Goal: Navigation & Orientation: Find specific page/section

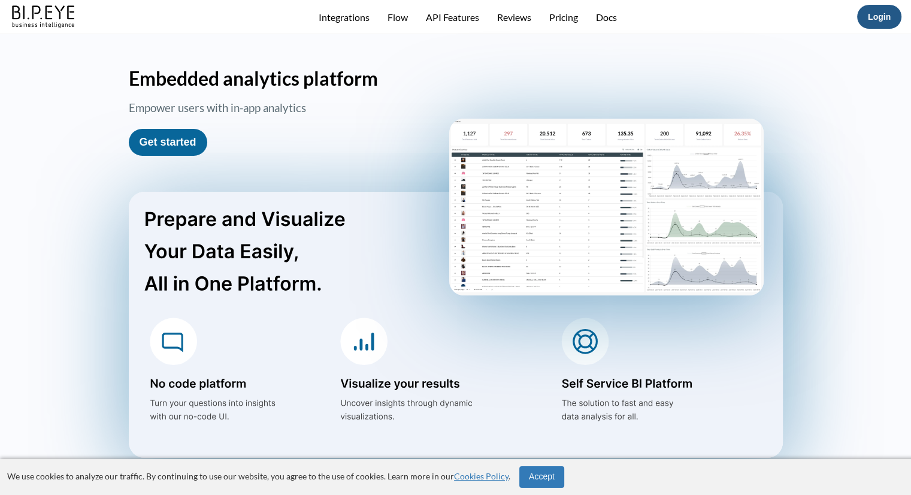
click at [873, 22] on button "Login" at bounding box center [879, 17] width 44 height 24
click at [888, 16] on link "Login" at bounding box center [879, 17] width 23 height 10
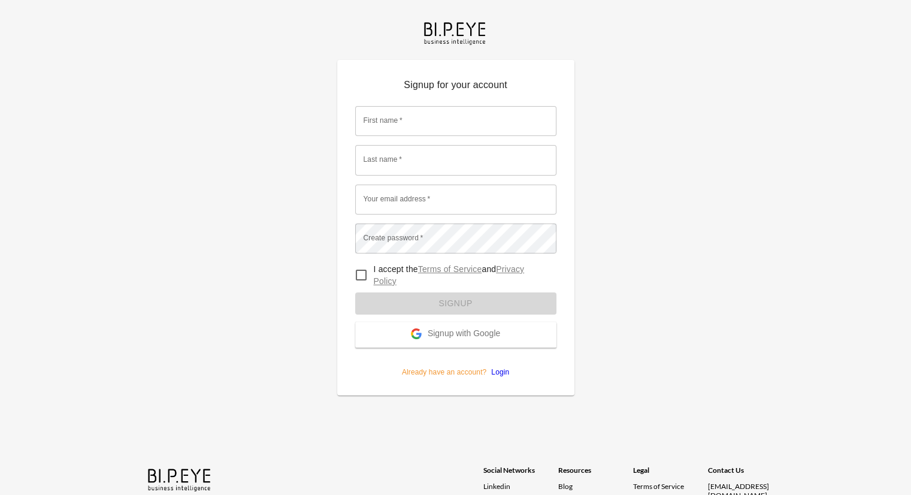
click at [447, 328] on span "Signup with Google" at bounding box center [464, 334] width 72 height 12
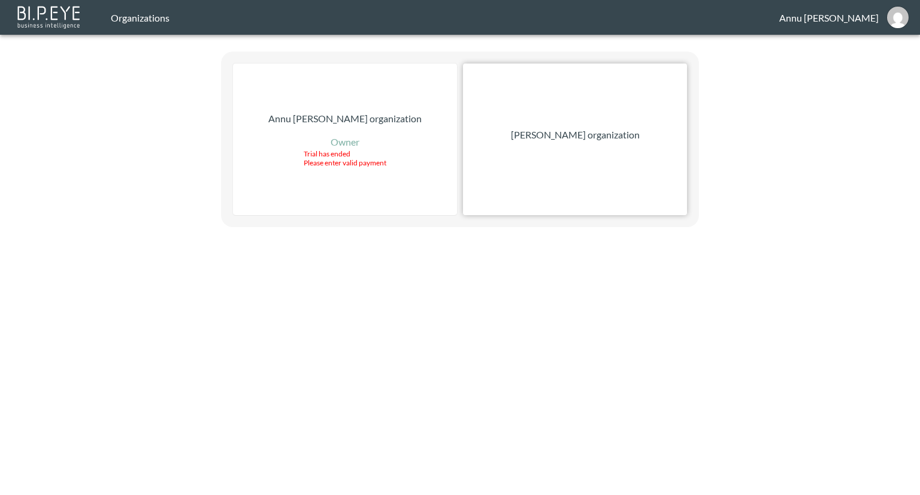
click at [603, 135] on p "[PERSON_NAME] organization" at bounding box center [575, 135] width 129 height 14
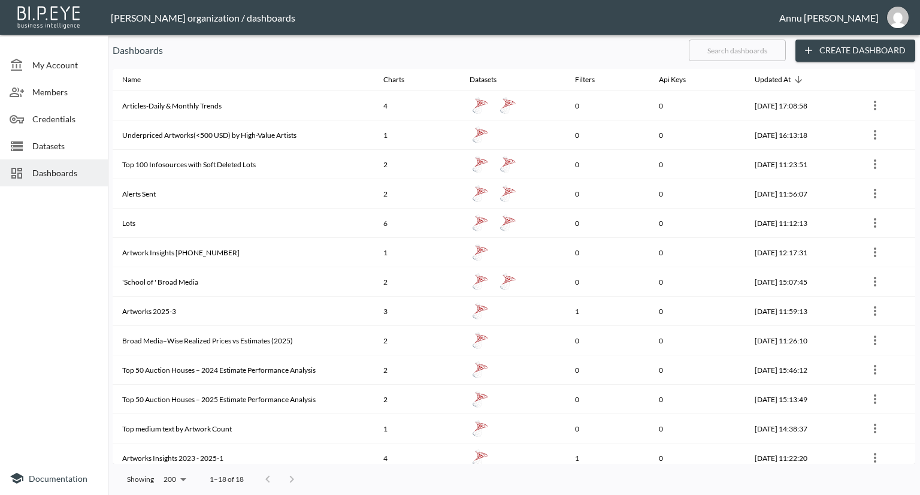
drag, startPoint x: 65, startPoint y: 141, endPoint x: 85, endPoint y: 135, distance: 21.1
click at [65, 141] on span "Datasets" at bounding box center [65, 146] width 66 height 13
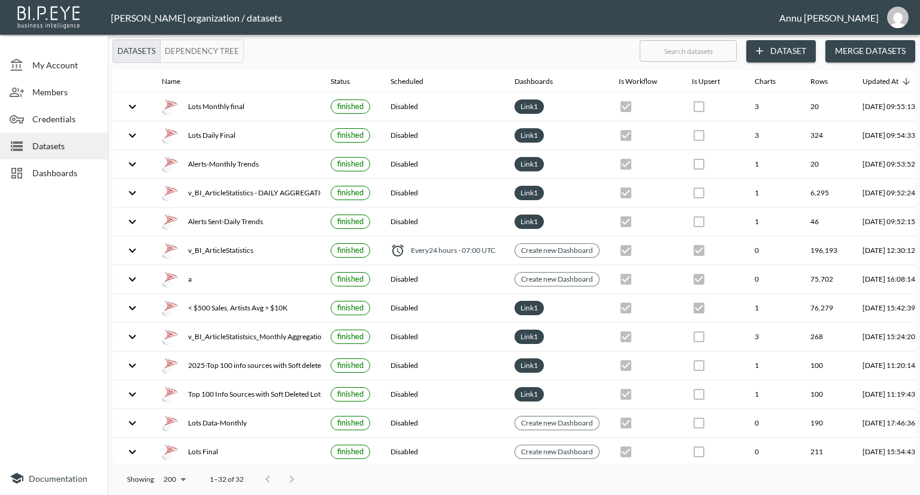
click at [44, 173] on span "Dashboards" at bounding box center [65, 173] width 66 height 13
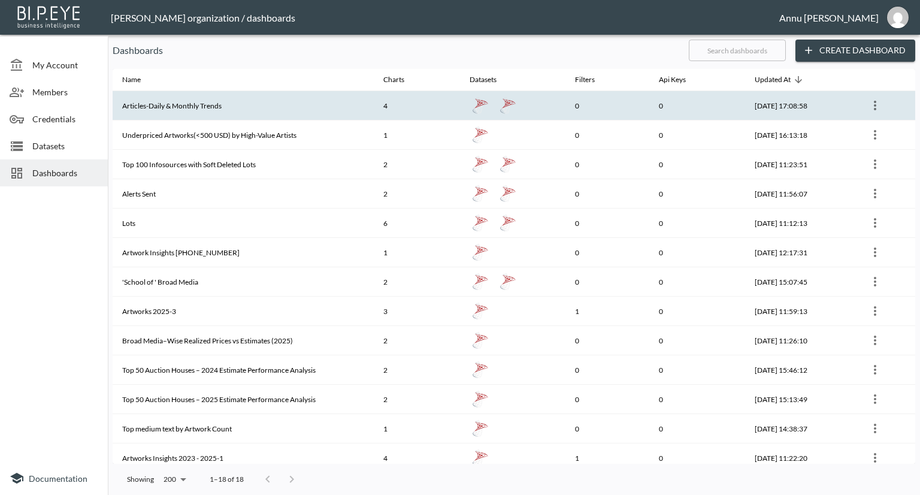
click at [210, 105] on th "Articles-Daily & Monthly Trends" at bounding box center [243, 105] width 261 height 29
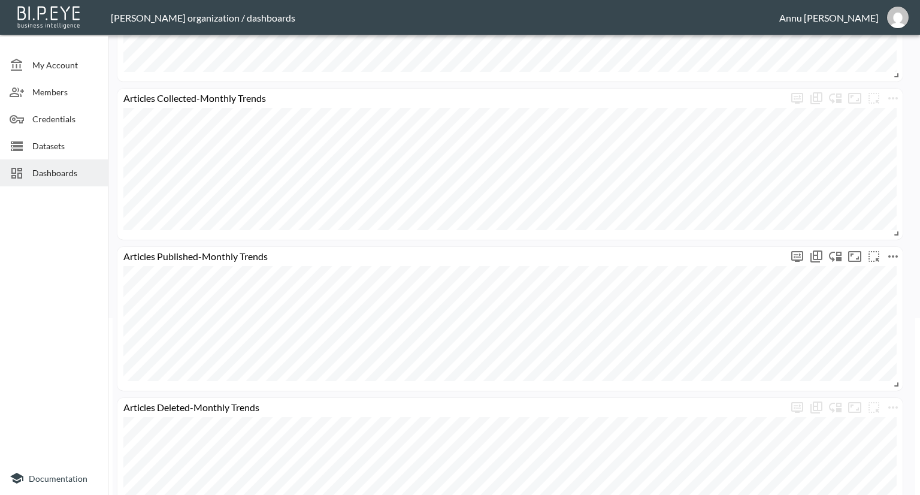
scroll to position [290, 0]
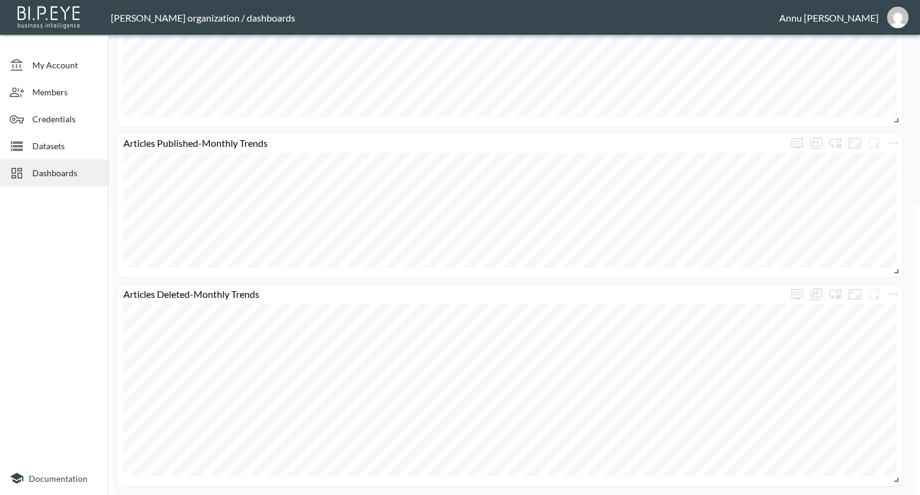
click at [63, 180] on div "Dashboards" at bounding box center [54, 172] width 108 height 27
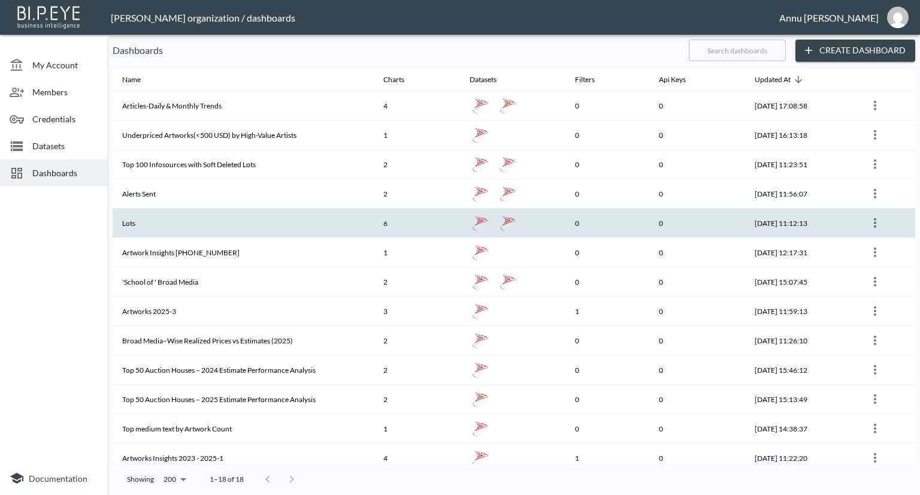
click at [208, 223] on th "Lots" at bounding box center [243, 223] width 261 height 29
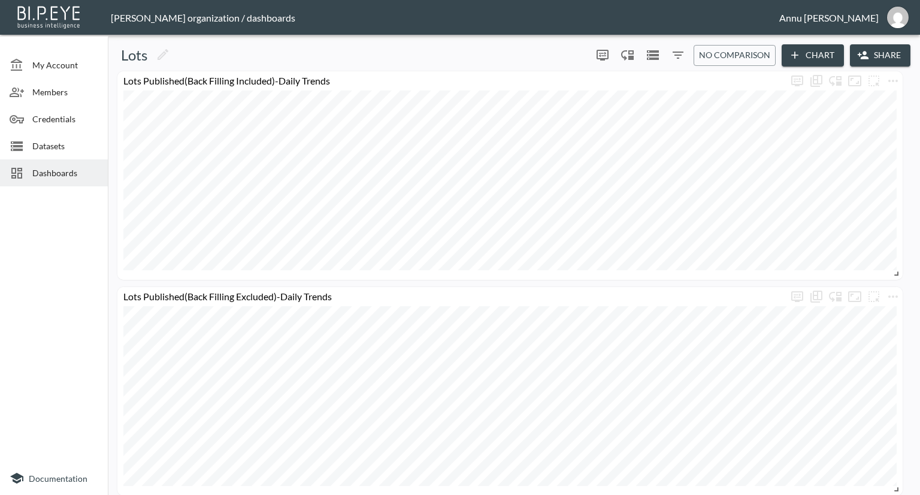
click at [94, 181] on div "Dashboards" at bounding box center [54, 172] width 108 height 27
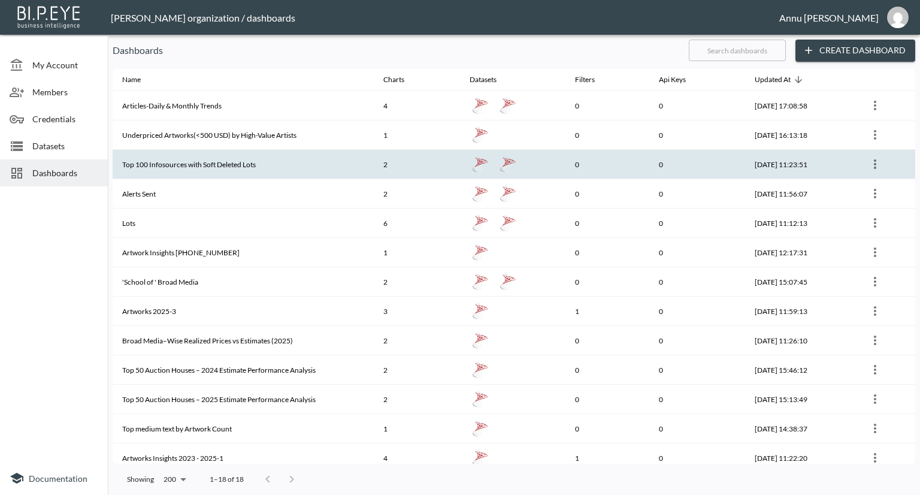
scroll to position [60, 0]
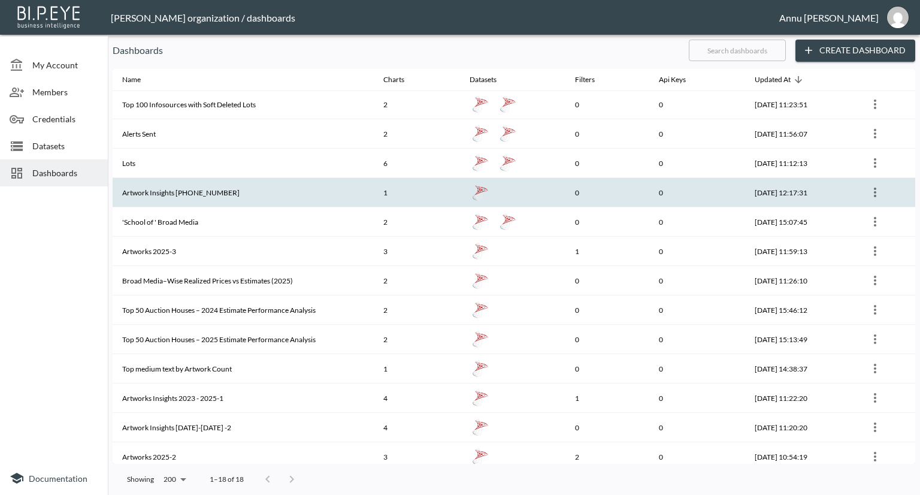
click at [205, 189] on th "Artwork Insights [PHONE_NUMBER]" at bounding box center [243, 192] width 261 height 29
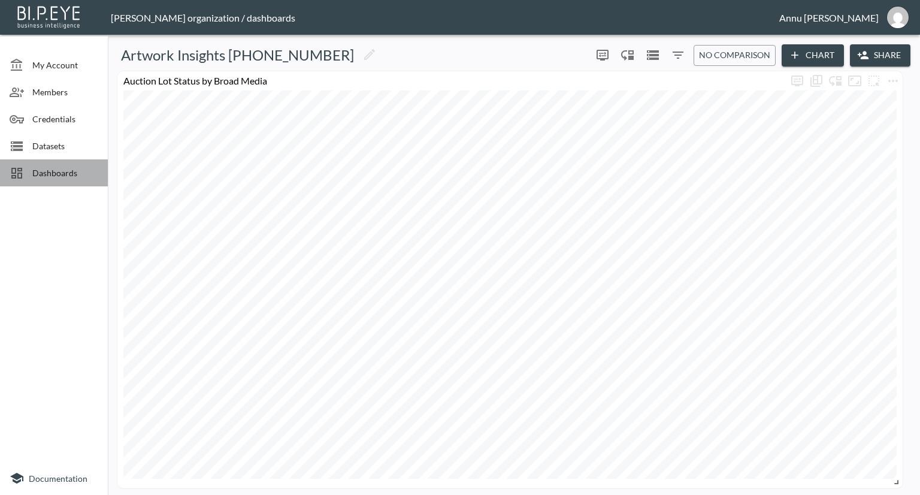
click at [96, 175] on span "Dashboards" at bounding box center [65, 173] width 66 height 13
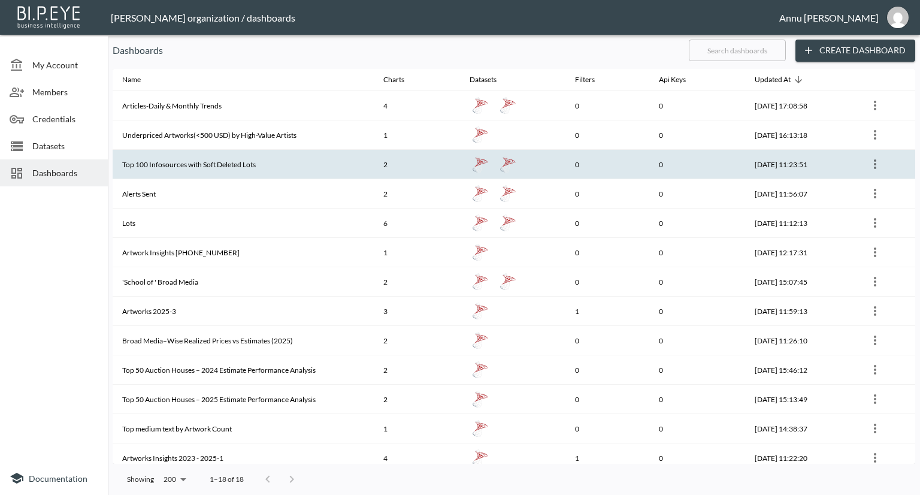
scroll to position [154, 0]
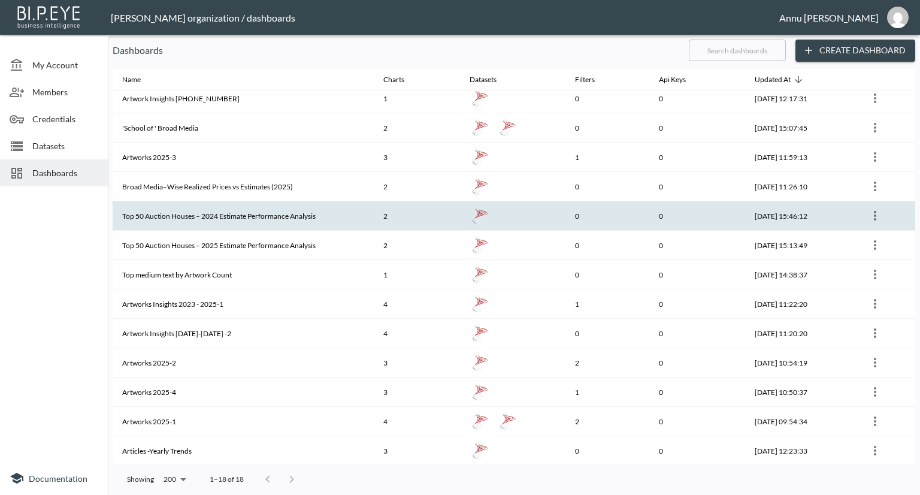
click at [203, 201] on th "Top 50 Auction Houses – 2024 Estimate Performance Analysis" at bounding box center [243, 215] width 261 height 29
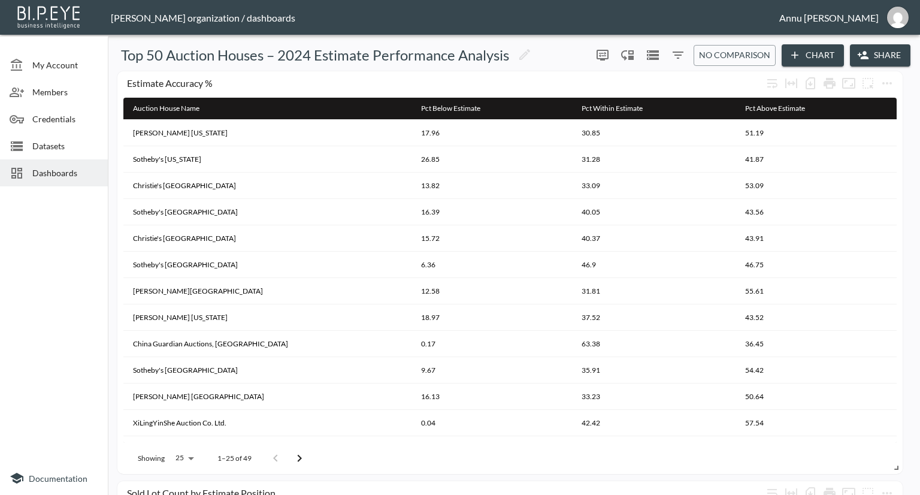
click at [84, 173] on span "Dashboards" at bounding box center [65, 173] width 66 height 13
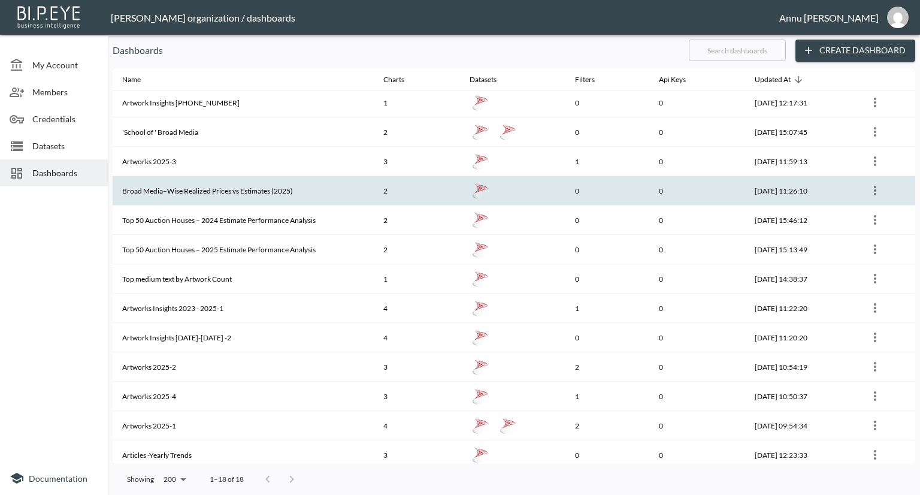
scroll to position [154, 0]
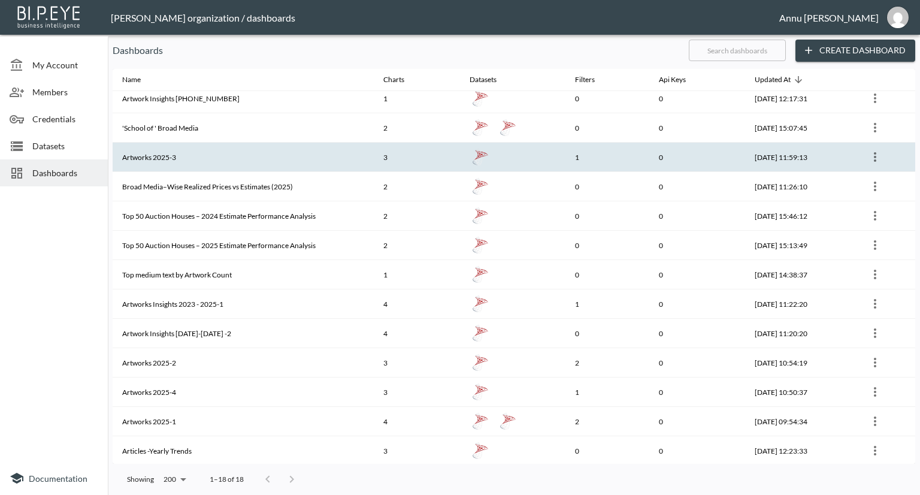
click at [188, 164] on th "Artworks 2025-3" at bounding box center [243, 157] width 261 height 29
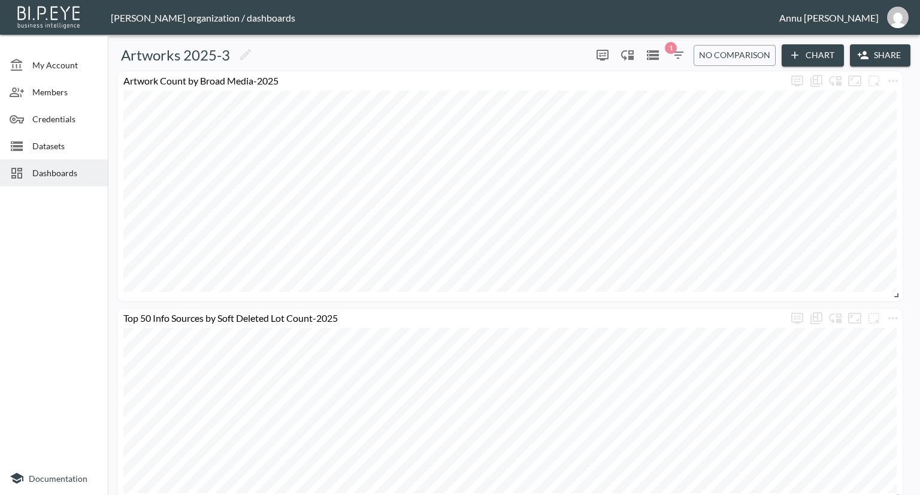
click at [87, 177] on span "Dashboards" at bounding box center [65, 173] width 66 height 13
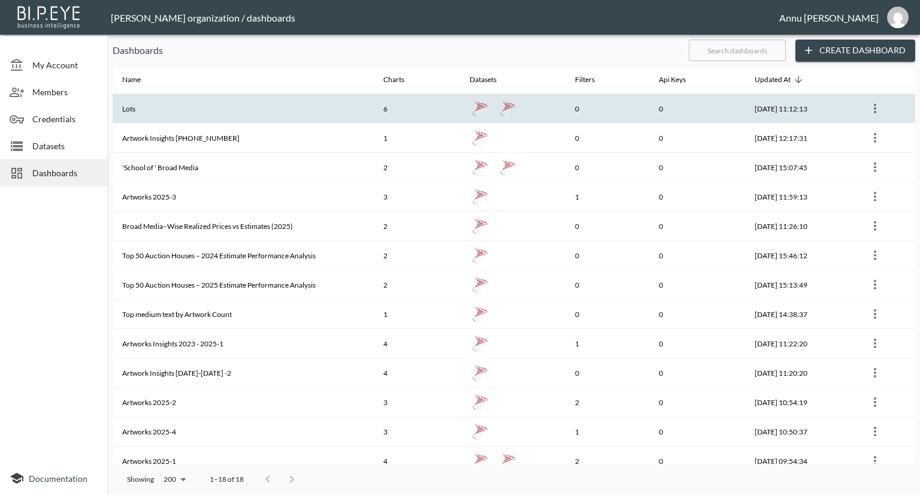
scroll to position [154, 0]
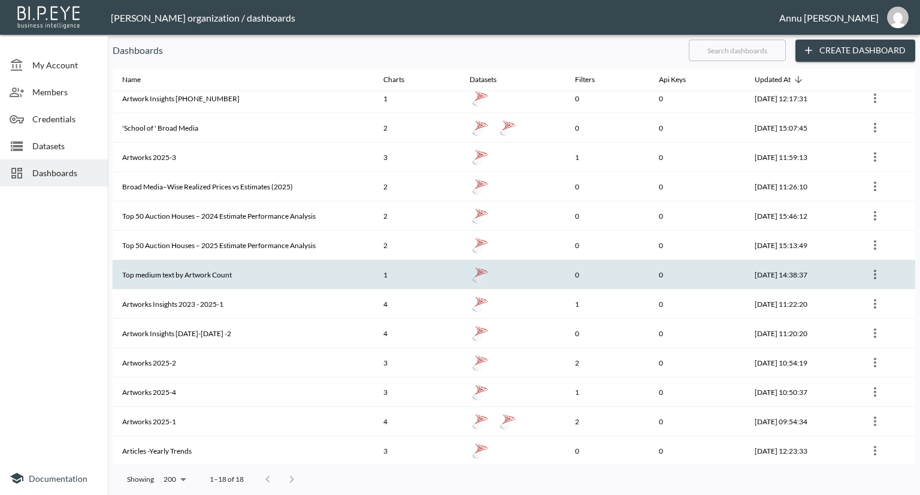
click at [187, 277] on th "Top medium text by Artwork Count" at bounding box center [243, 274] width 261 height 29
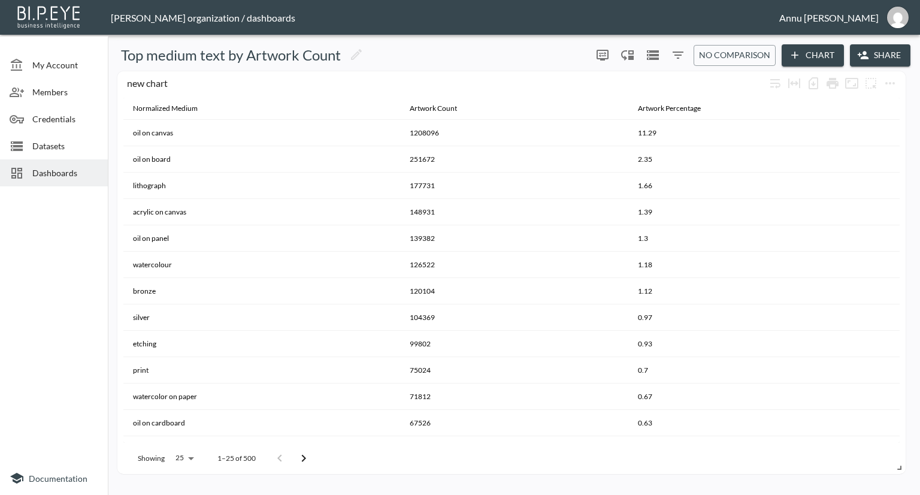
click at [67, 96] on span "Members" at bounding box center [65, 92] width 66 height 13
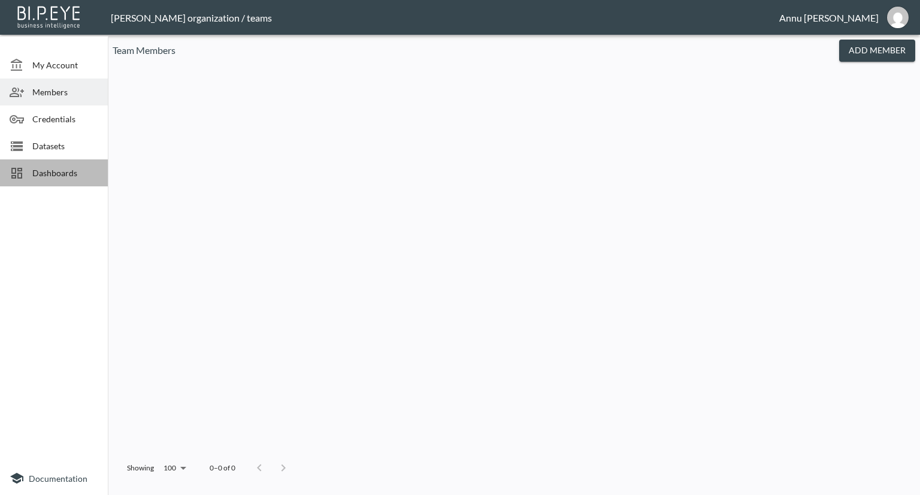
click at [61, 168] on span "Dashboards" at bounding box center [65, 173] width 66 height 13
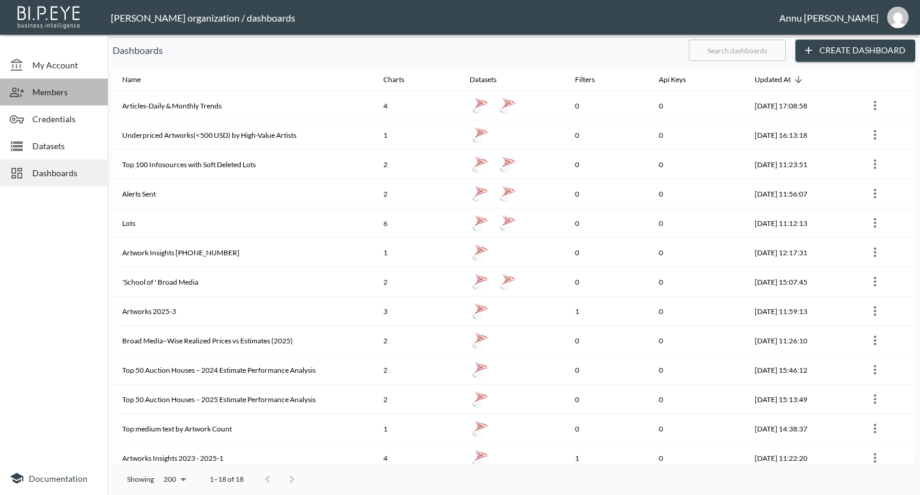
click at [58, 97] on span "Members" at bounding box center [65, 92] width 66 height 13
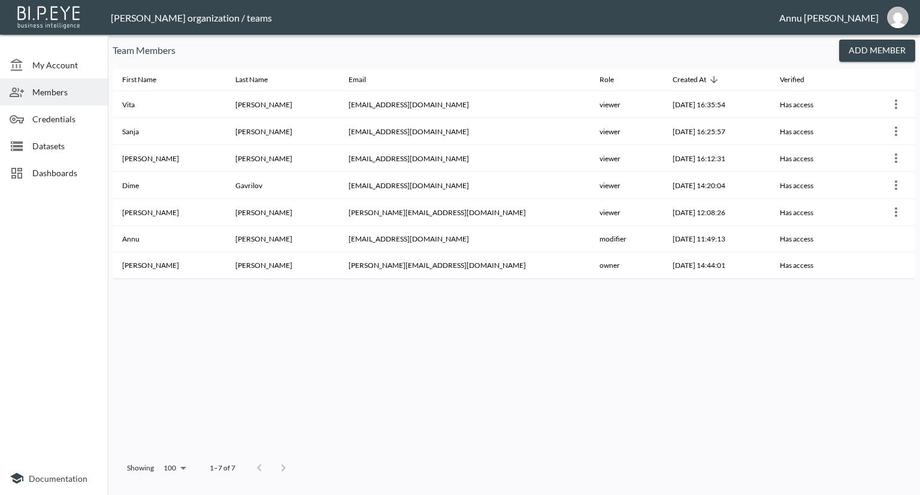
click at [60, 138] on div "Datasets" at bounding box center [54, 145] width 108 height 27
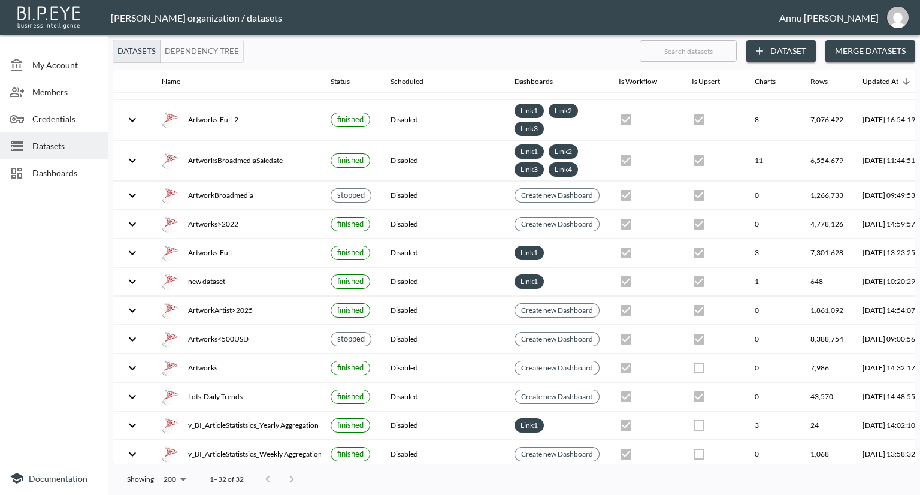
scroll to position [571, 0]
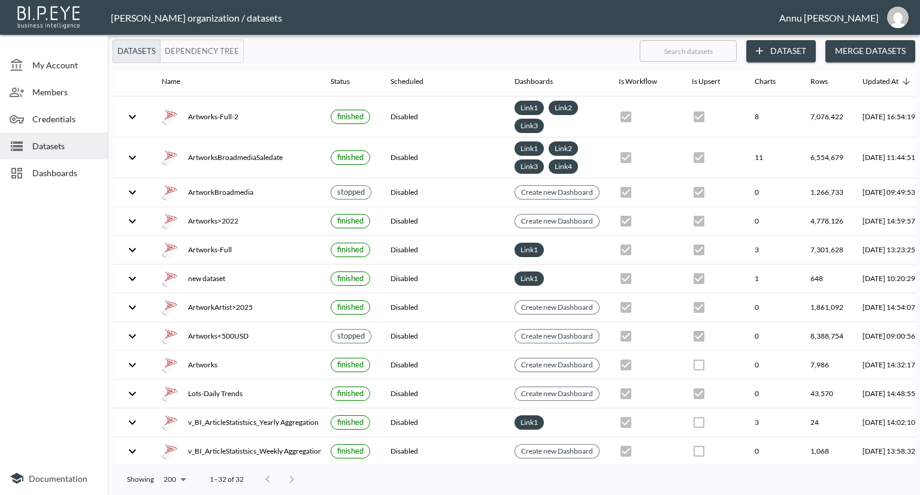
click at [86, 167] on span "Dashboards" at bounding box center [65, 173] width 66 height 13
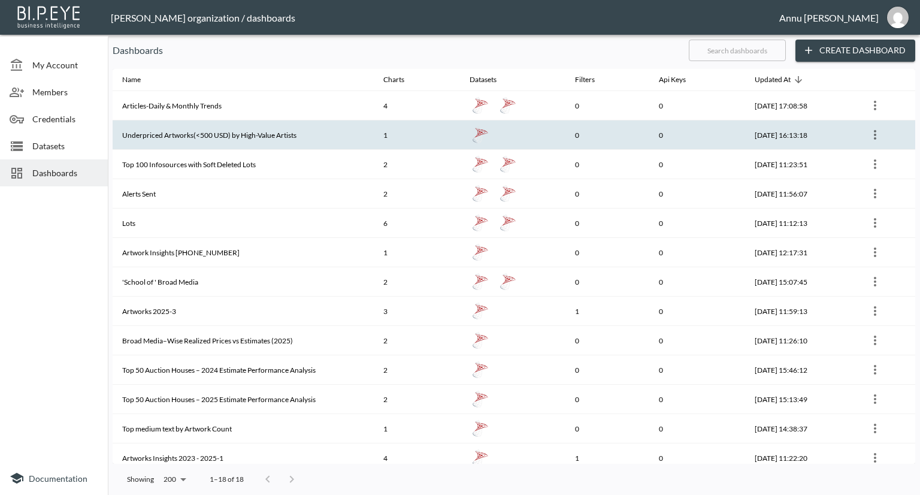
click at [165, 143] on th "Underpriced Artworks(<500 USD) by High-Value Artists" at bounding box center [243, 134] width 261 height 29
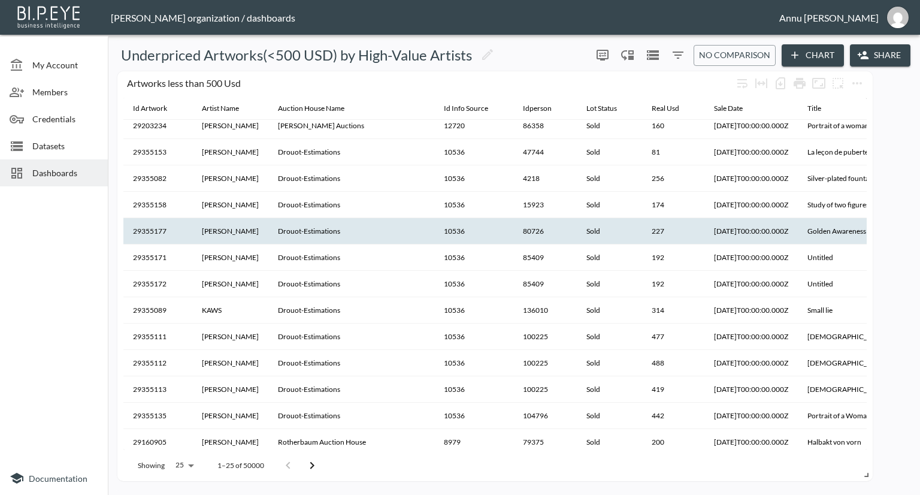
scroll to position [336, 0]
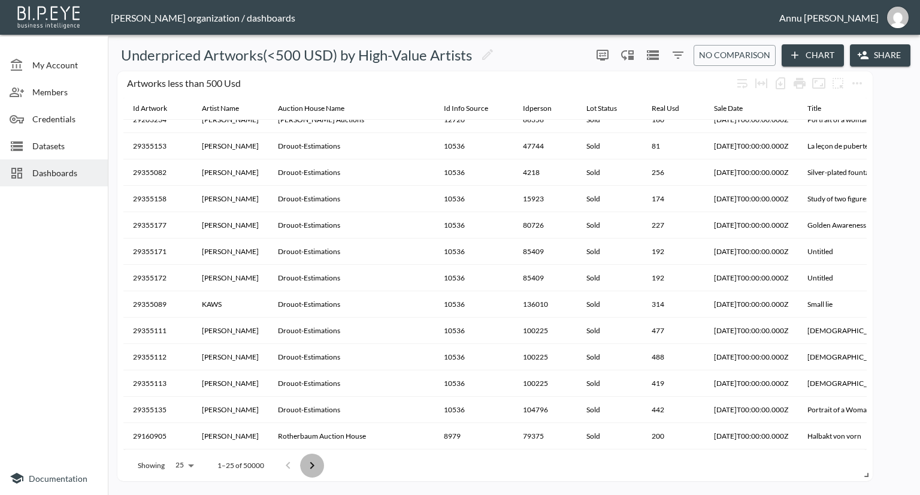
click at [315, 460] on icon "Go to next page" at bounding box center [312, 465] width 14 height 14
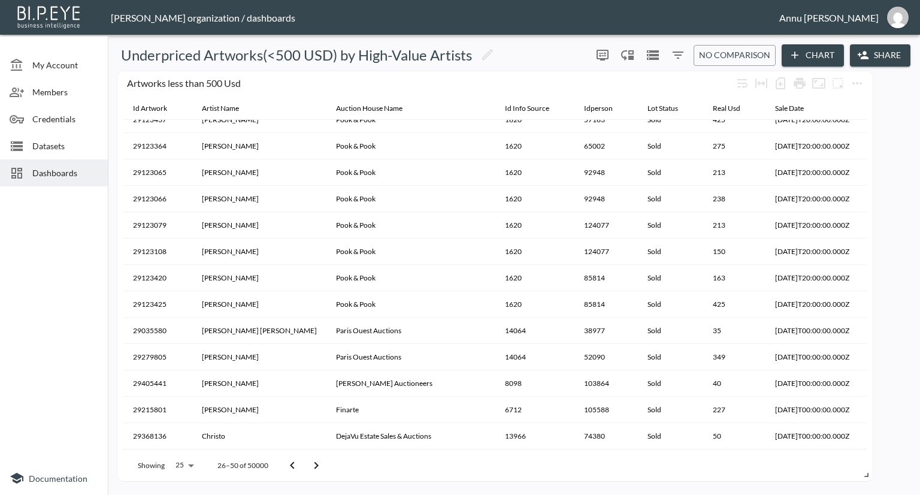
click at [315, 460] on icon "Go to next page" at bounding box center [316, 465] width 14 height 14
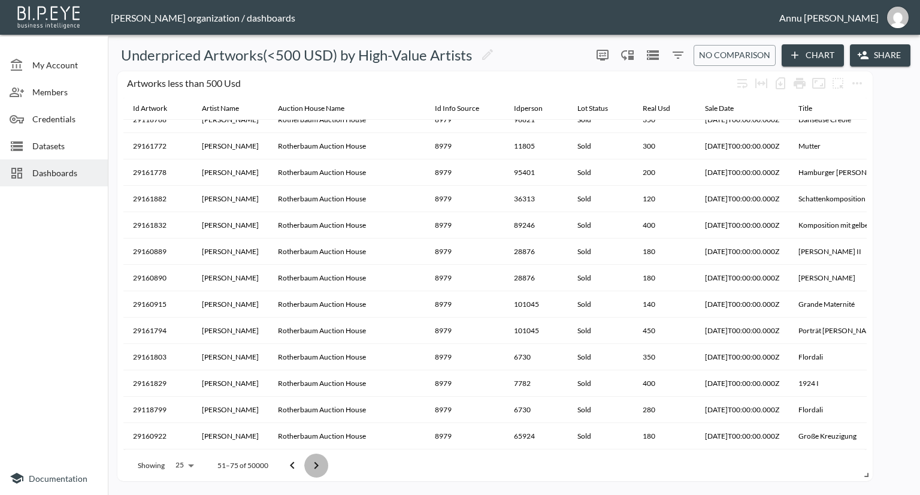
click at [315, 460] on icon "Go to next page" at bounding box center [316, 465] width 14 height 14
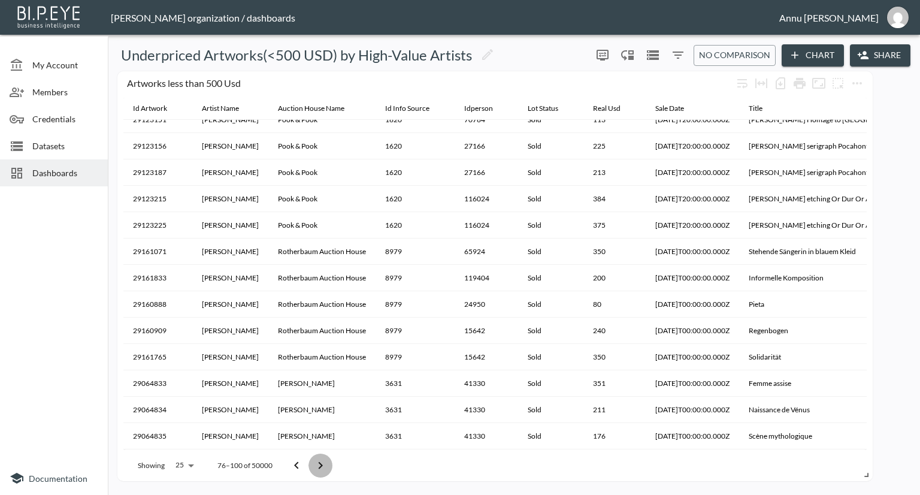
click at [315, 460] on icon "Go to next page" at bounding box center [320, 465] width 14 height 14
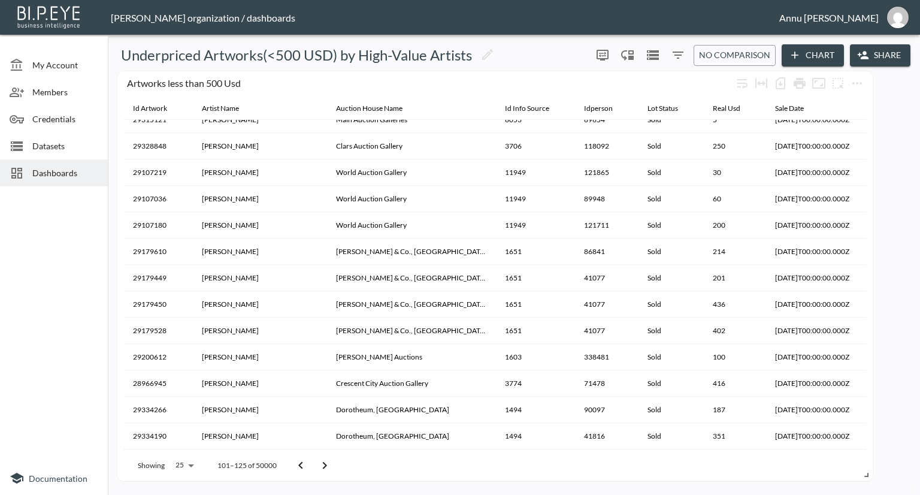
click at [315, 460] on button "Go to next page" at bounding box center [325, 466] width 24 height 24
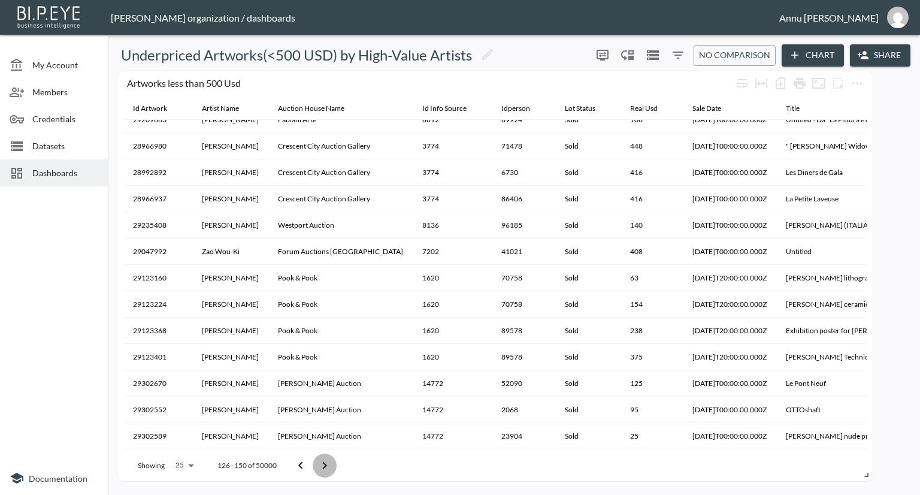
click at [315, 460] on button "Go to next page" at bounding box center [325, 466] width 24 height 24
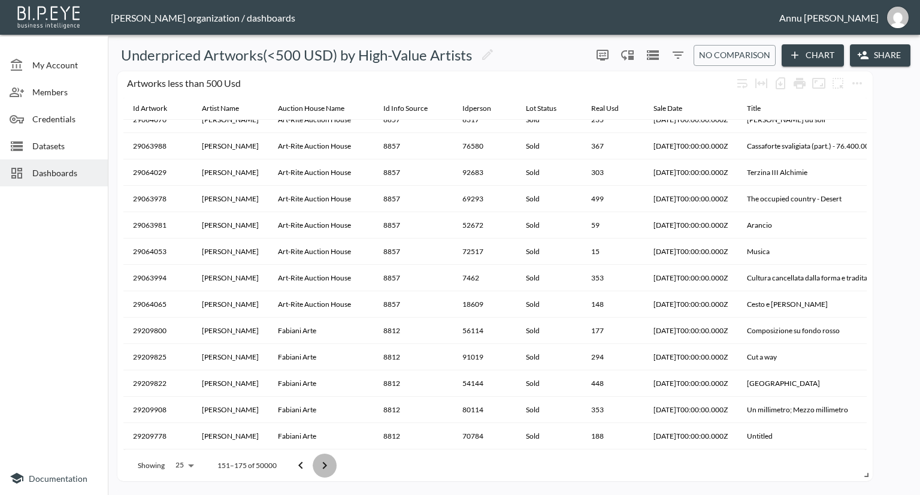
click at [315, 460] on button "Go to next page" at bounding box center [325, 466] width 24 height 24
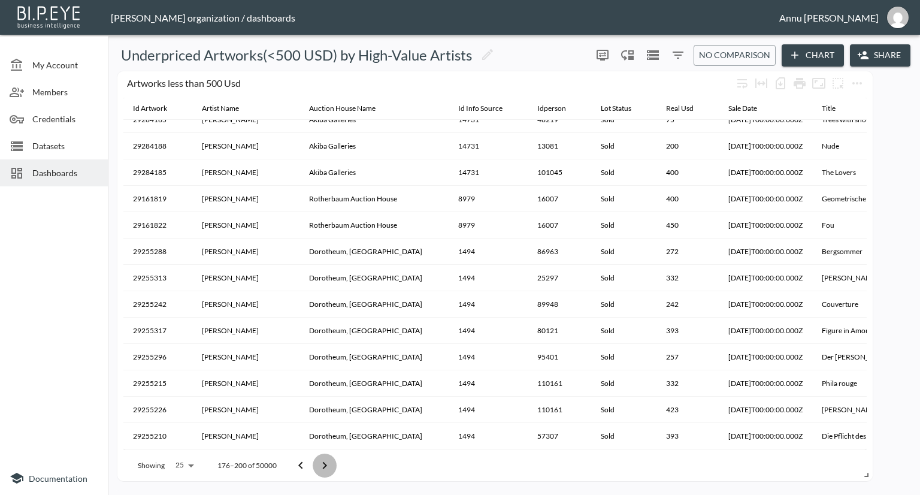
click at [315, 460] on button "Go to next page" at bounding box center [325, 466] width 24 height 24
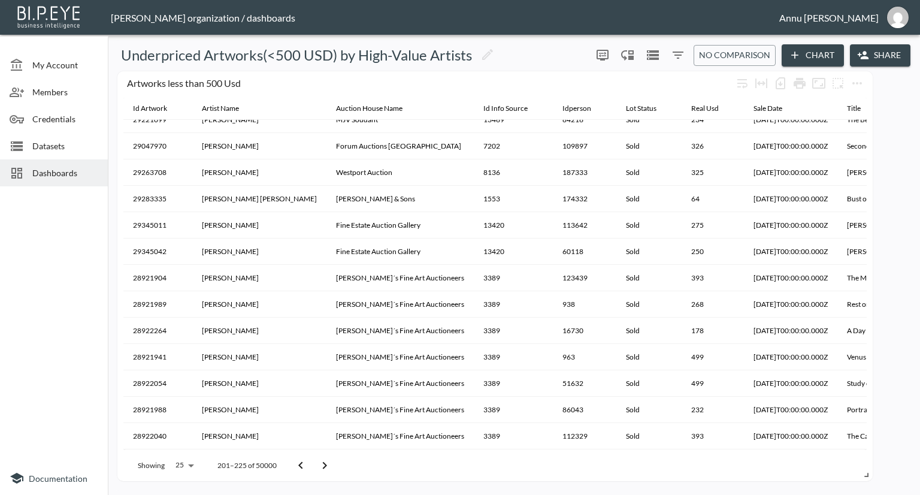
click at [315, 460] on button "Go to next page" at bounding box center [325, 466] width 24 height 24
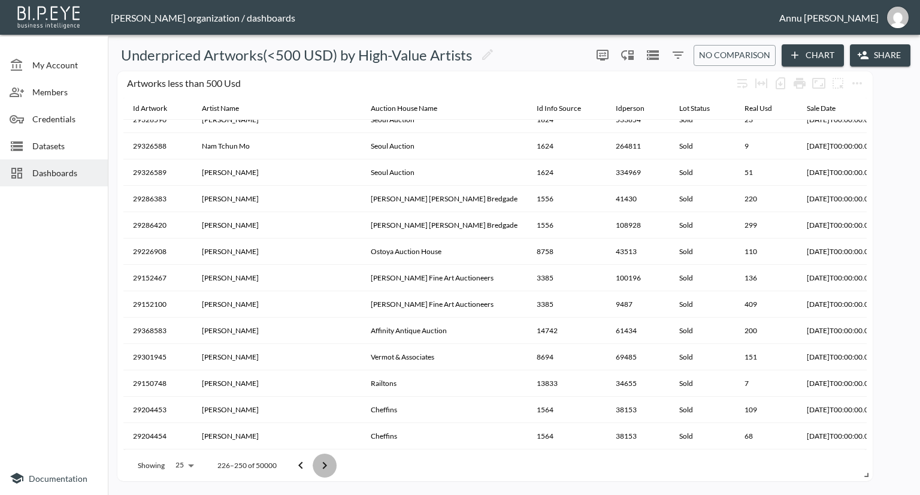
click at [315, 460] on button "Go to next page" at bounding box center [325, 466] width 24 height 24
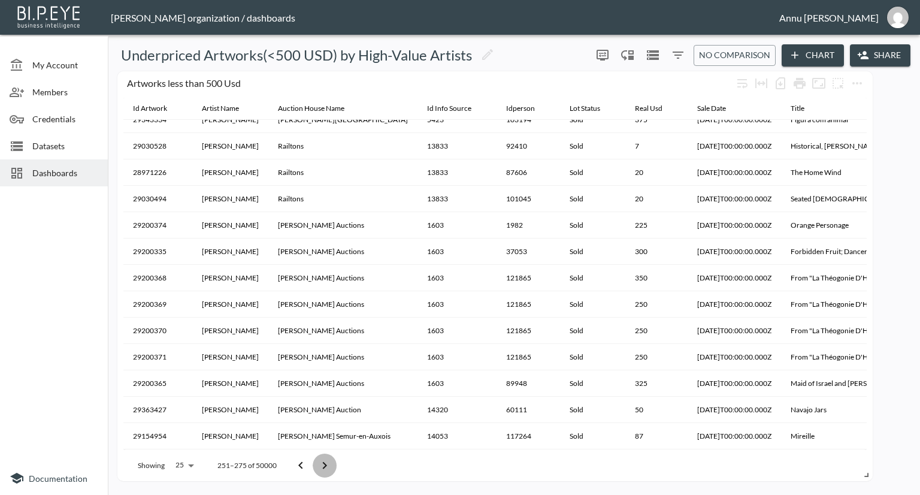
click at [315, 460] on button "Go to next page" at bounding box center [325, 466] width 24 height 24
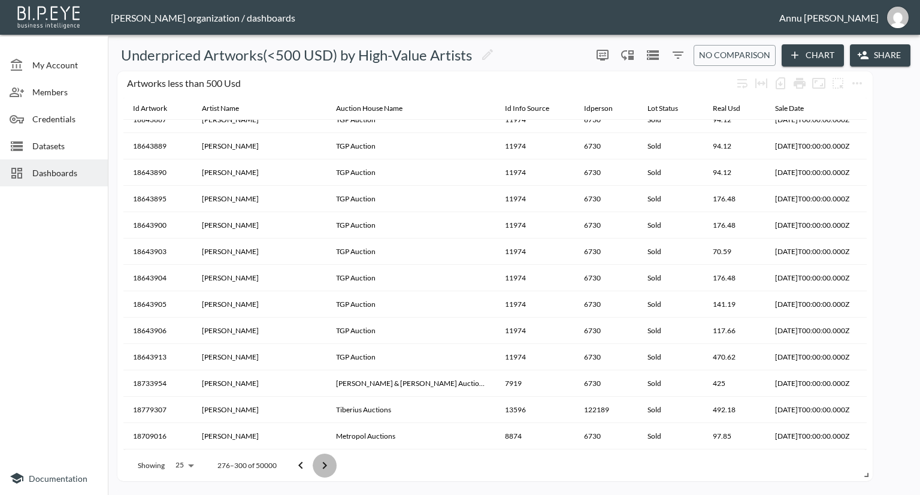
click at [315, 460] on button "Go to next page" at bounding box center [325, 466] width 24 height 24
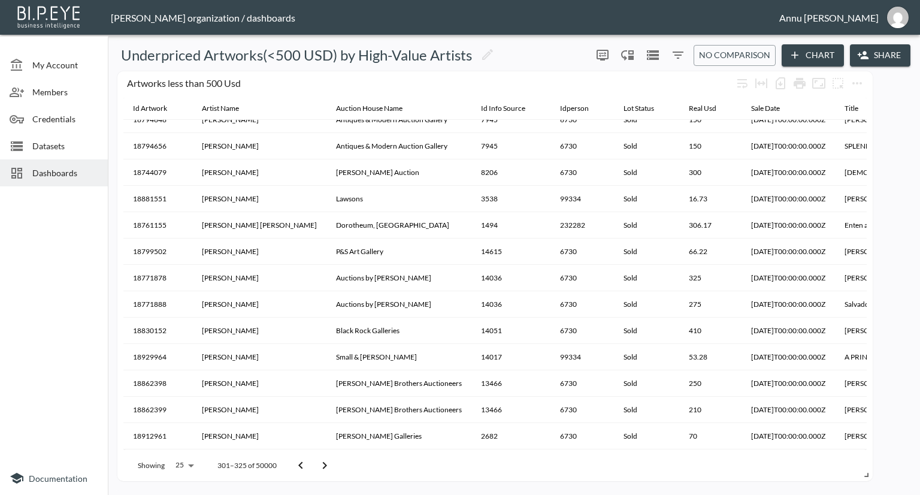
click at [315, 460] on button "Go to next page" at bounding box center [325, 466] width 24 height 24
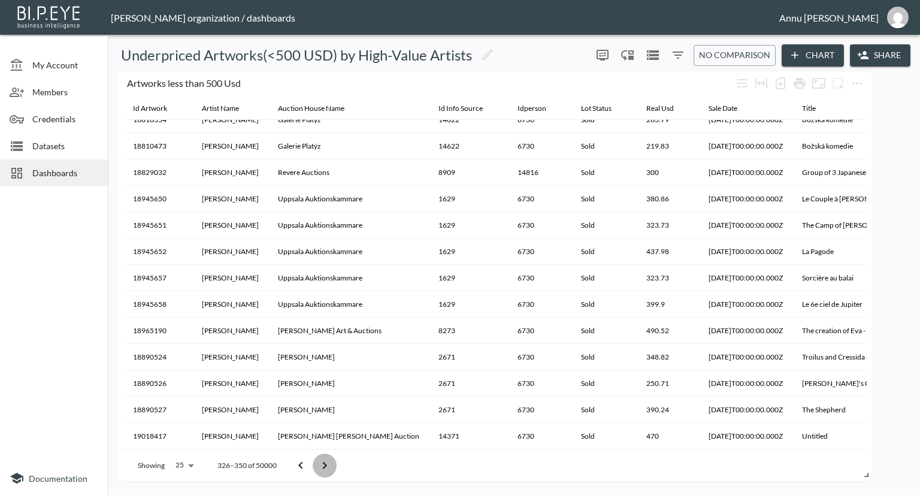
click at [315, 460] on button "Go to next page" at bounding box center [325, 466] width 24 height 24
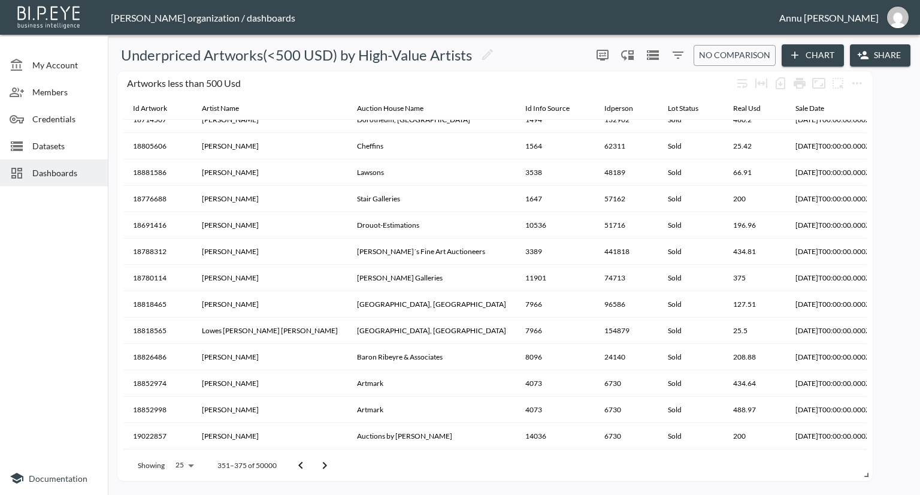
click at [315, 460] on button "Go to next page" at bounding box center [325, 466] width 24 height 24
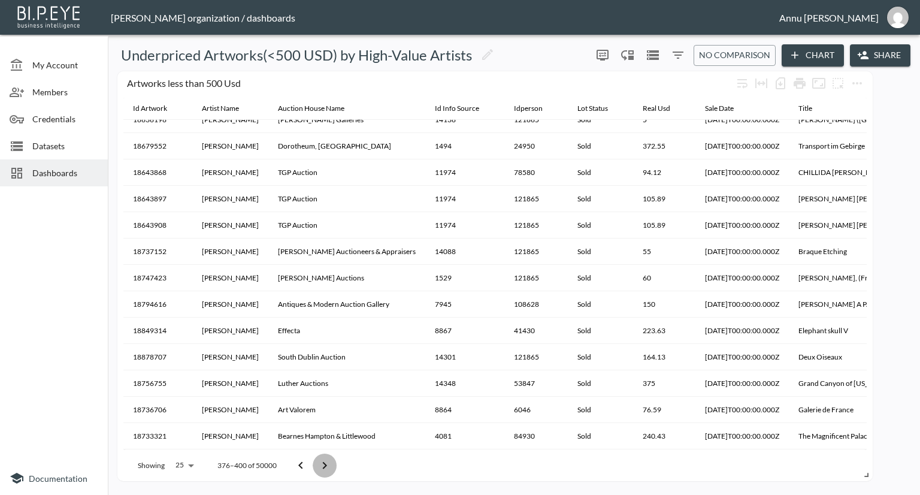
click at [315, 460] on button "Go to next page" at bounding box center [325, 466] width 24 height 24
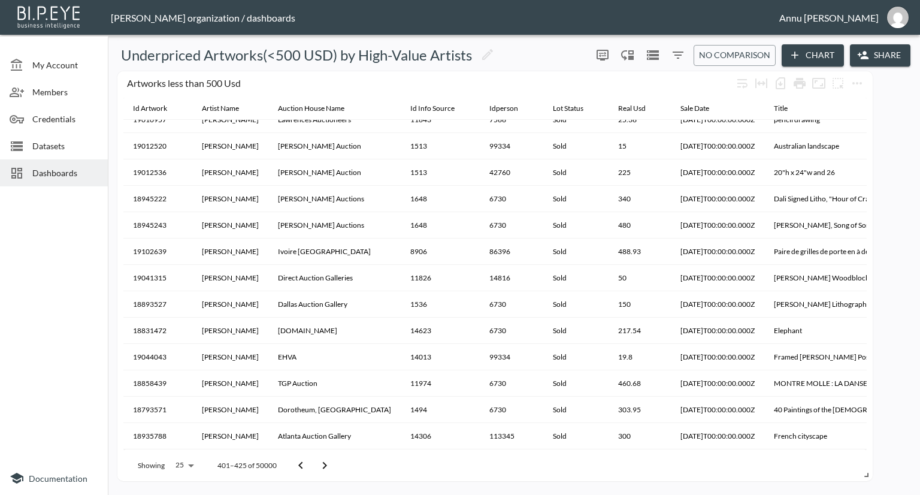
click at [315, 460] on button "Go to next page" at bounding box center [325, 466] width 24 height 24
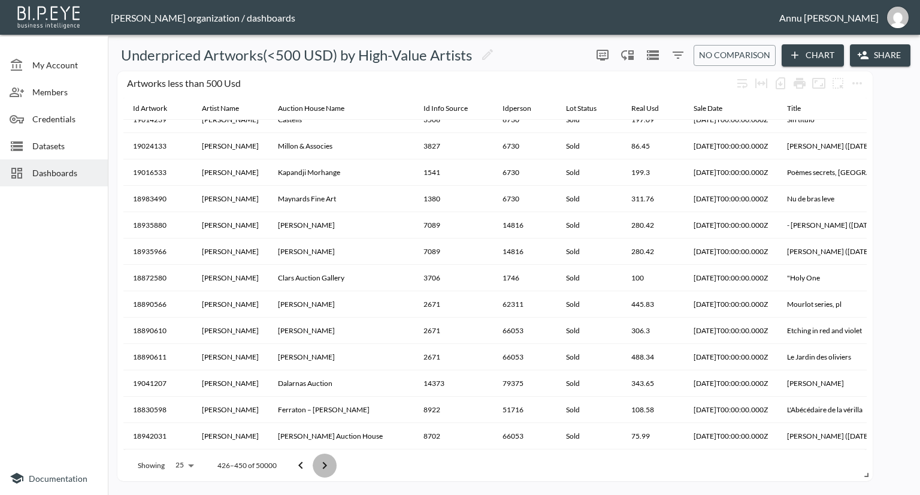
click at [315, 460] on button "Go to next page" at bounding box center [325, 466] width 24 height 24
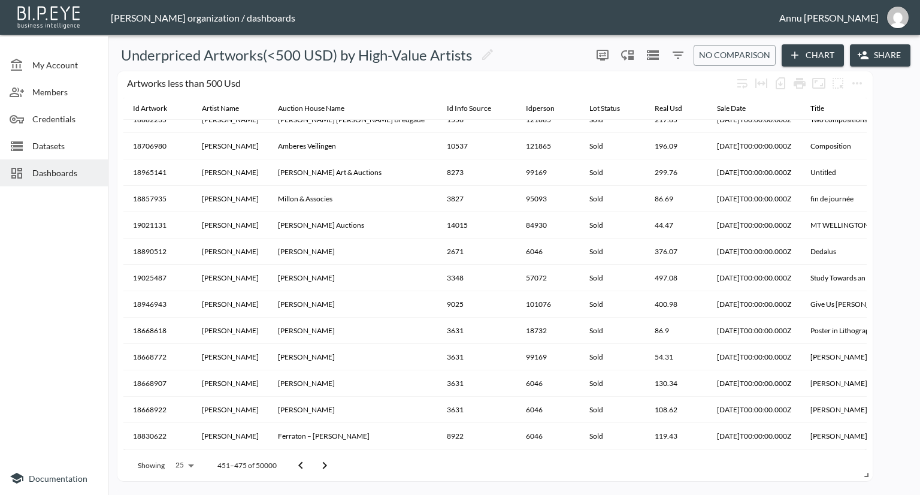
click at [315, 460] on button "Go to next page" at bounding box center [325, 466] width 24 height 24
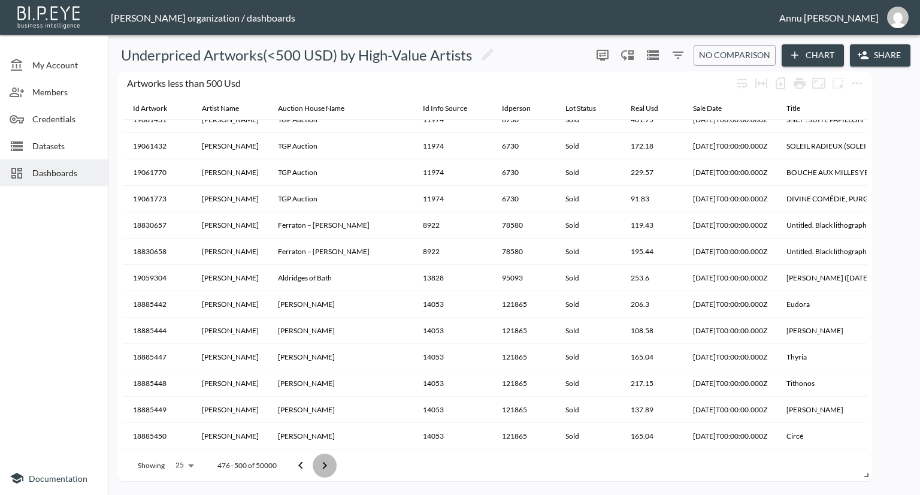
click at [315, 460] on button "Go to next page" at bounding box center [325, 466] width 24 height 24
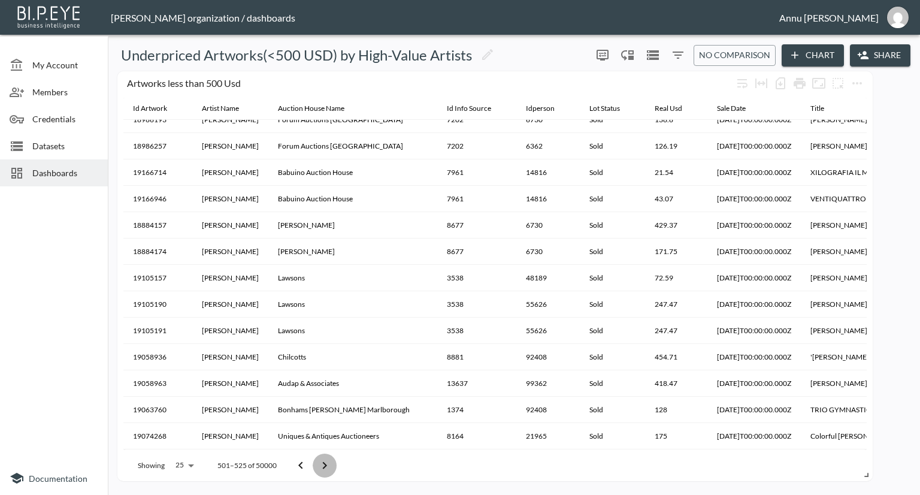
click at [315, 460] on button "Go to next page" at bounding box center [325, 466] width 24 height 24
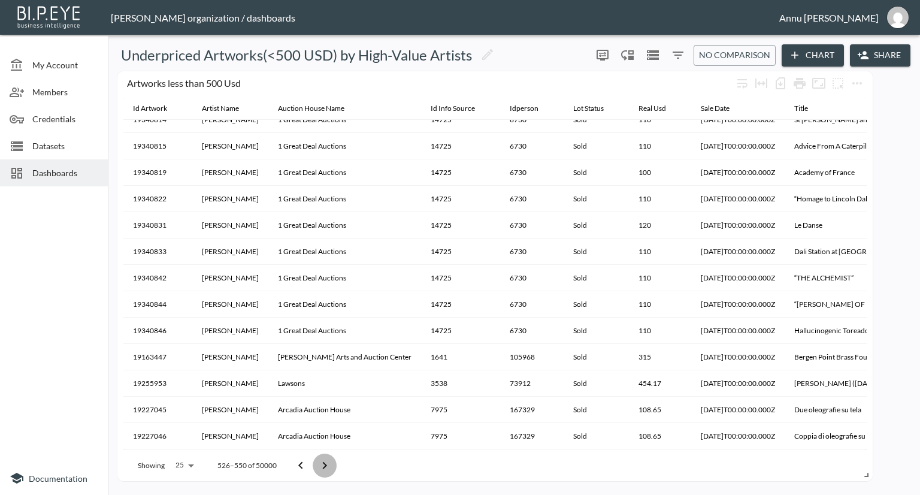
click at [315, 460] on button "Go to next page" at bounding box center [325, 466] width 24 height 24
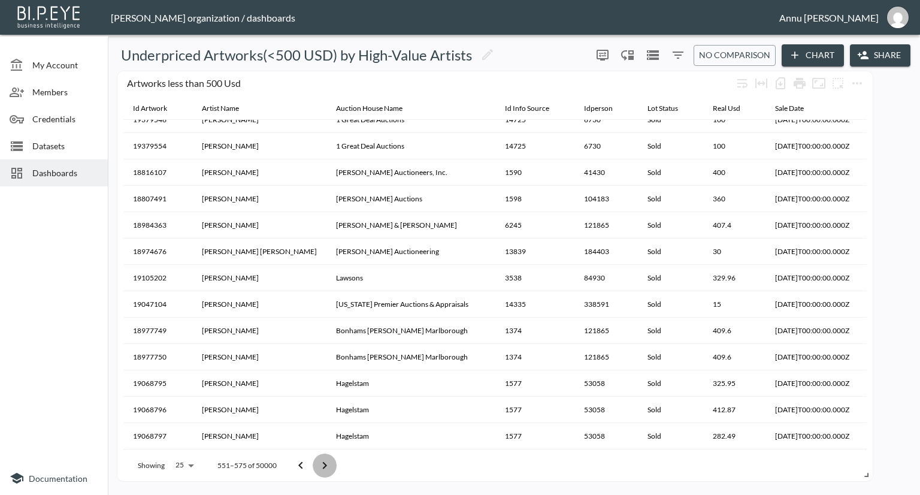
click at [315, 460] on button "Go to next page" at bounding box center [325, 466] width 24 height 24
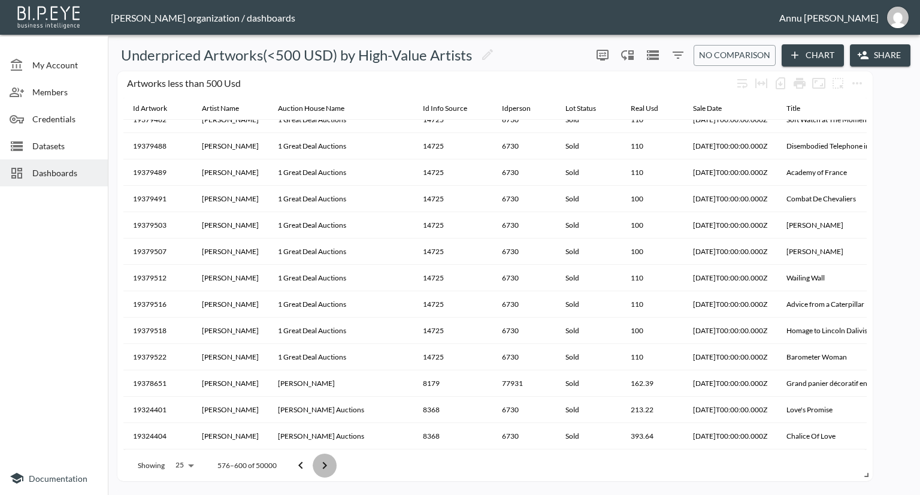
click at [315, 460] on button "Go to next page" at bounding box center [325, 466] width 24 height 24
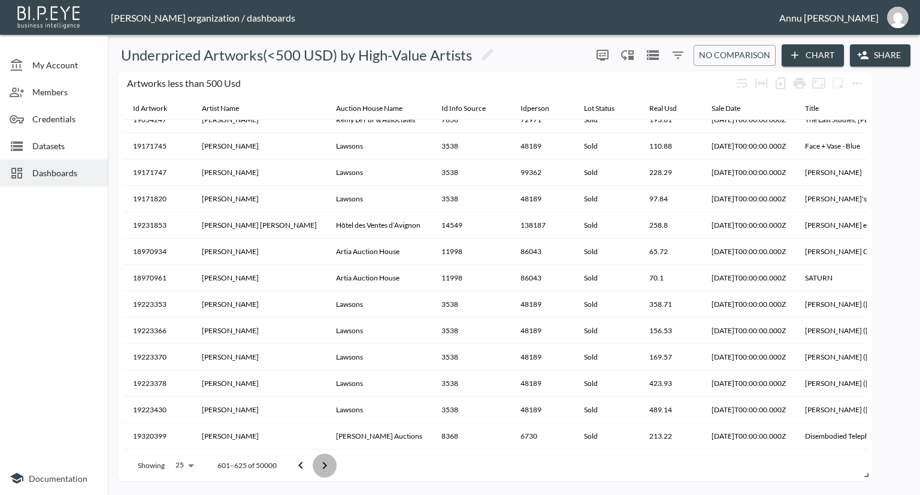
click at [315, 460] on button "Go to next page" at bounding box center [325, 466] width 24 height 24
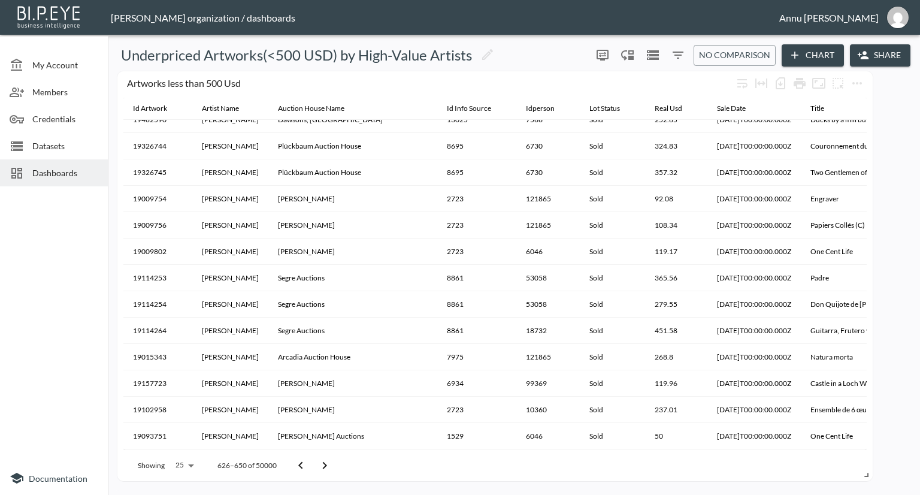
click at [315, 460] on button "Go to next page" at bounding box center [325, 466] width 24 height 24
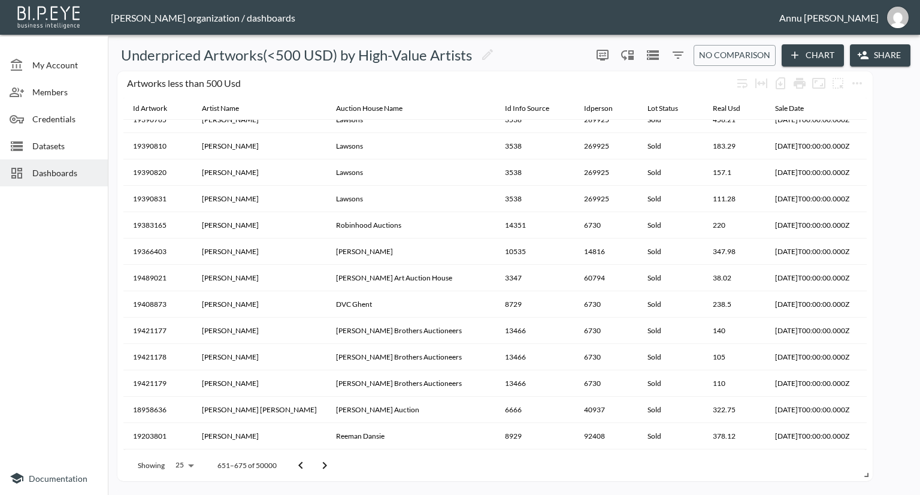
click at [315, 460] on button "Go to next page" at bounding box center [325, 466] width 24 height 24
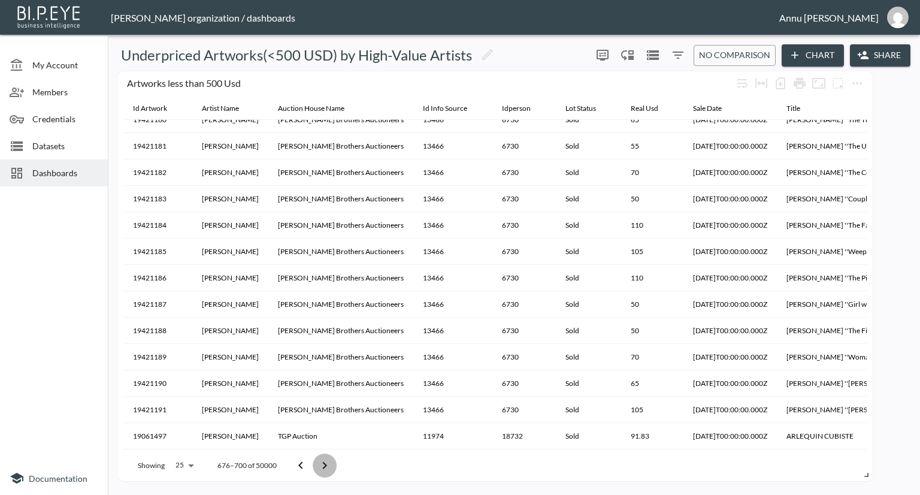
click at [315, 460] on button "Go to next page" at bounding box center [325, 466] width 24 height 24
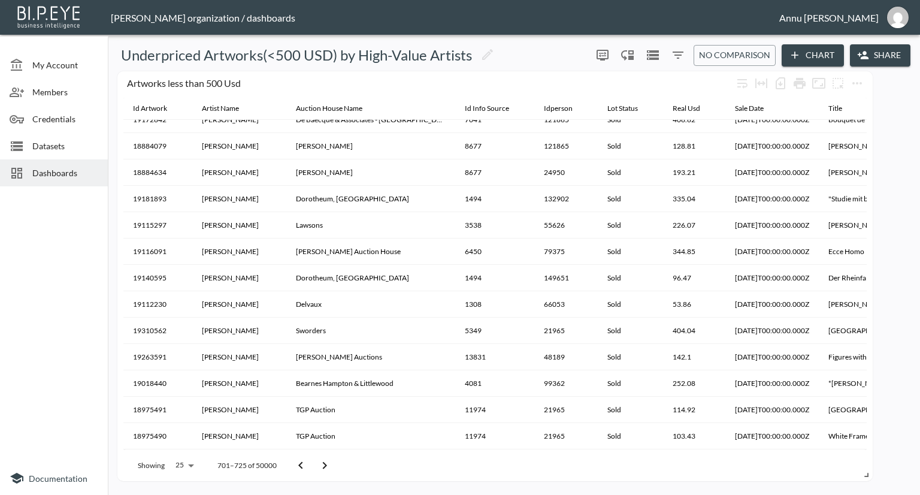
click at [315, 460] on button "Go to next page" at bounding box center [325, 466] width 24 height 24
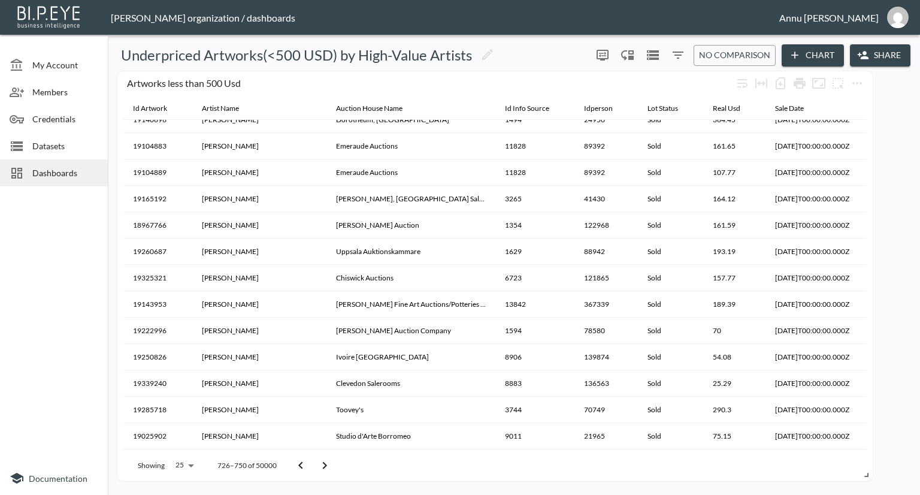
click at [315, 460] on button "Go to next page" at bounding box center [325, 466] width 24 height 24
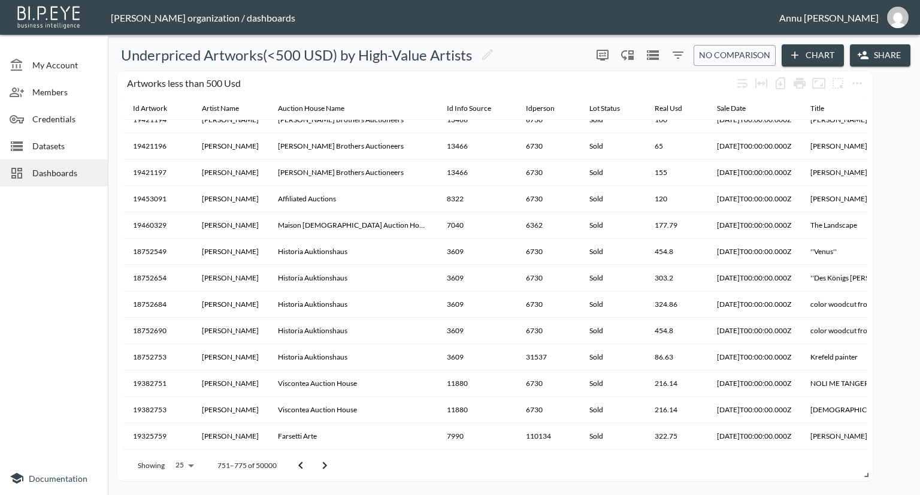
click at [315, 460] on button "Go to next page" at bounding box center [325, 466] width 24 height 24
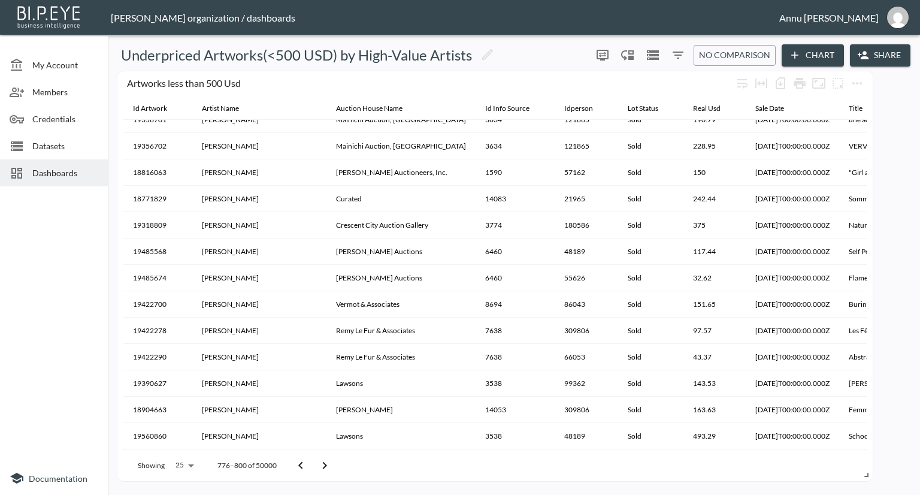
click at [315, 460] on button "Go to next page" at bounding box center [325, 466] width 24 height 24
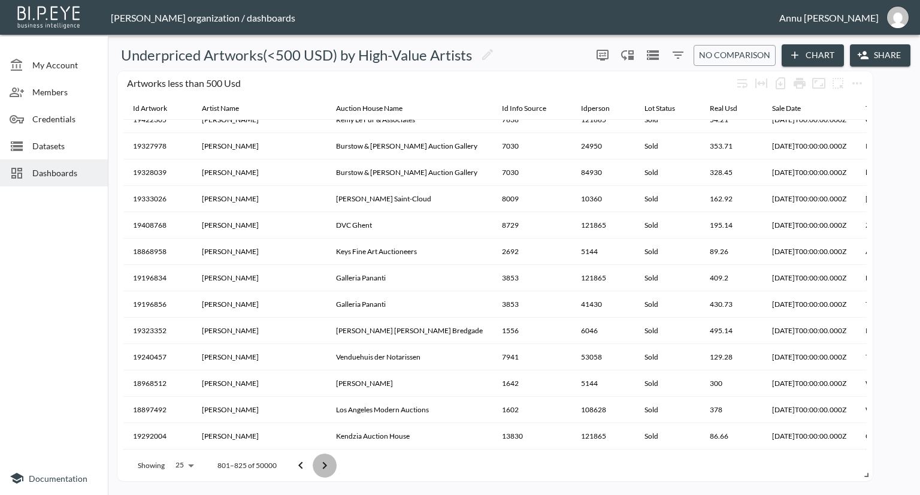
click at [315, 460] on button "Go to next page" at bounding box center [325, 466] width 24 height 24
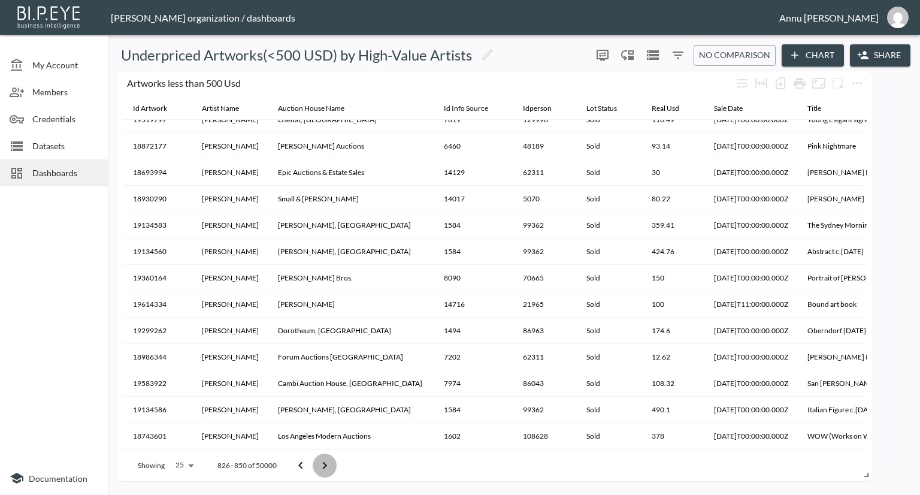
click at [315, 460] on button "Go to next page" at bounding box center [325, 466] width 24 height 24
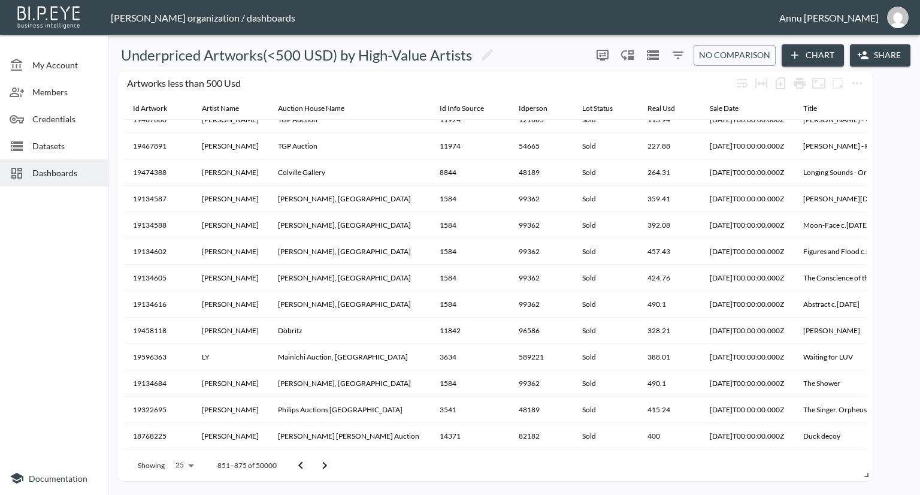
click at [315, 460] on button "Go to next page" at bounding box center [325, 466] width 24 height 24
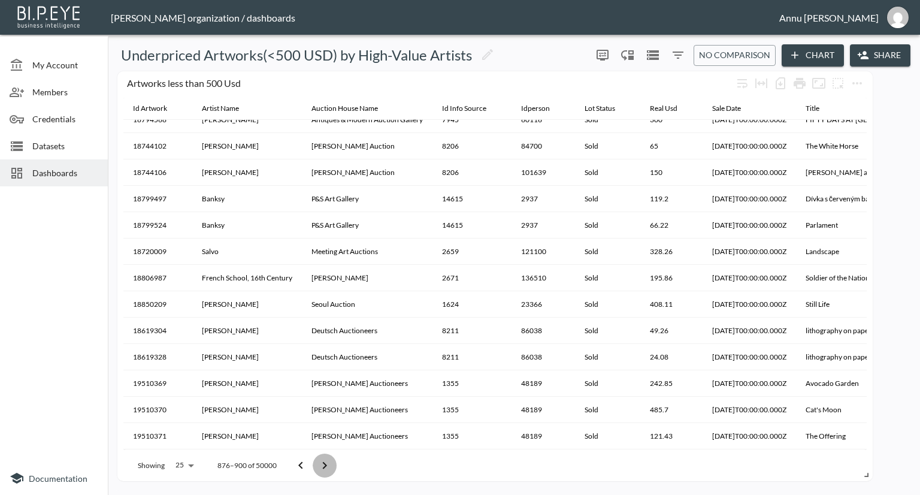
click at [315, 460] on button "Go to next page" at bounding box center [325, 466] width 24 height 24
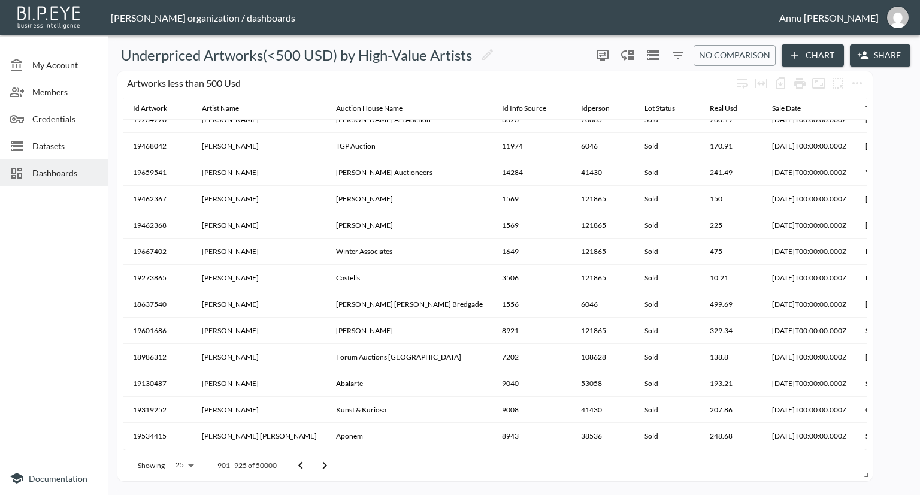
click at [315, 460] on button "Go to next page" at bounding box center [325, 466] width 24 height 24
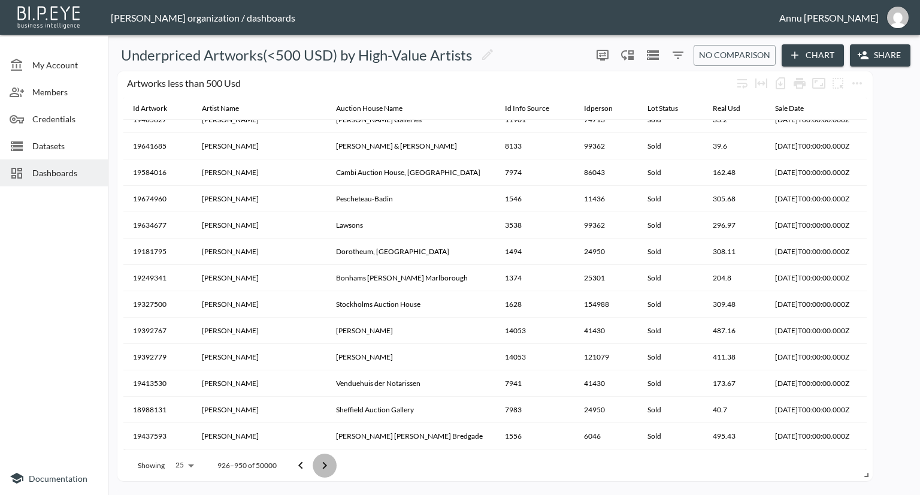
click at [315, 460] on button "Go to next page" at bounding box center [325, 466] width 24 height 24
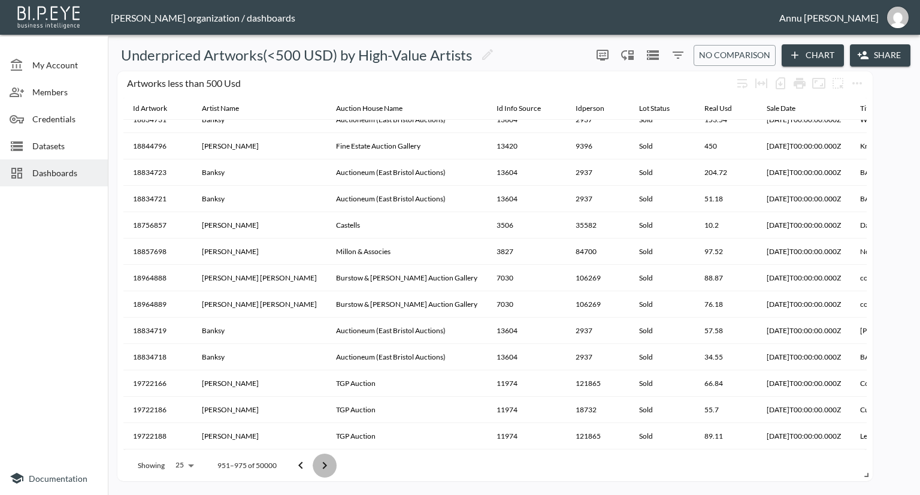
click at [315, 460] on button "Go to next page" at bounding box center [325, 466] width 24 height 24
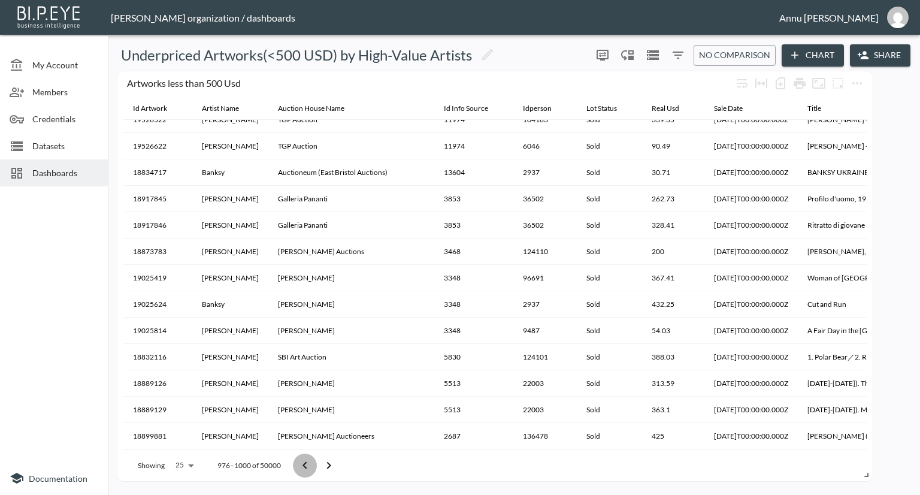
click at [315, 460] on button "Go to previous page" at bounding box center [305, 466] width 24 height 24
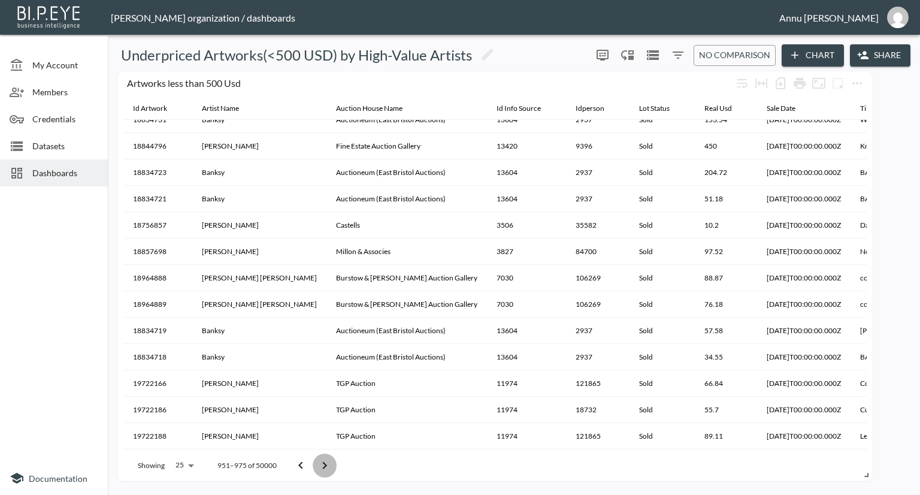
click at [315, 460] on button "Go to next page" at bounding box center [325, 466] width 24 height 24
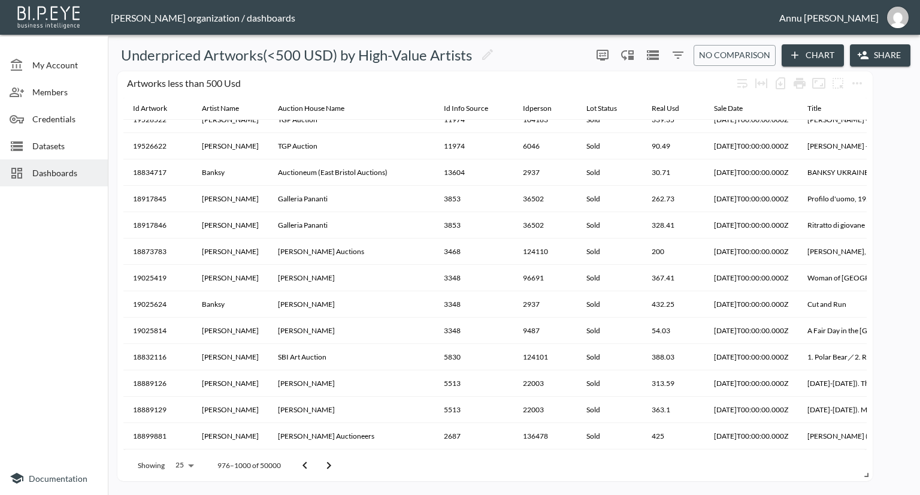
click at [315, 460] on button "Go to previous page" at bounding box center [305, 466] width 24 height 24
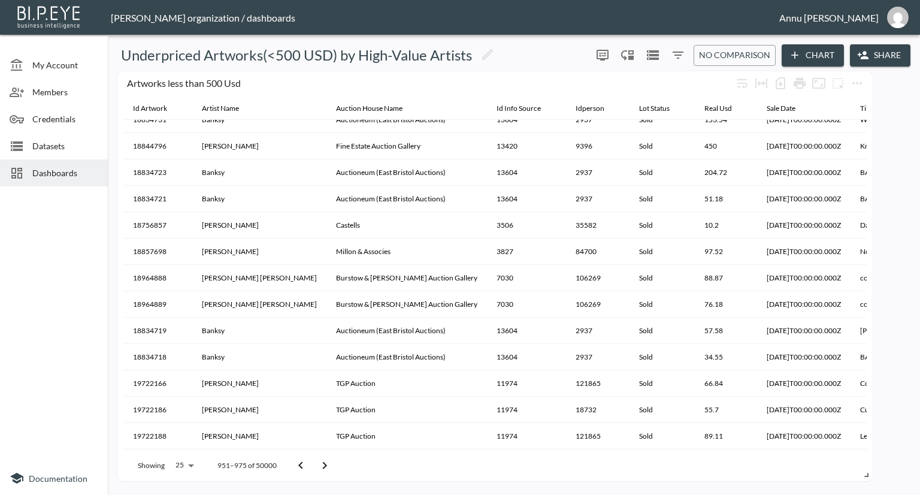
click at [315, 460] on button "Go to next page" at bounding box center [325, 466] width 24 height 24
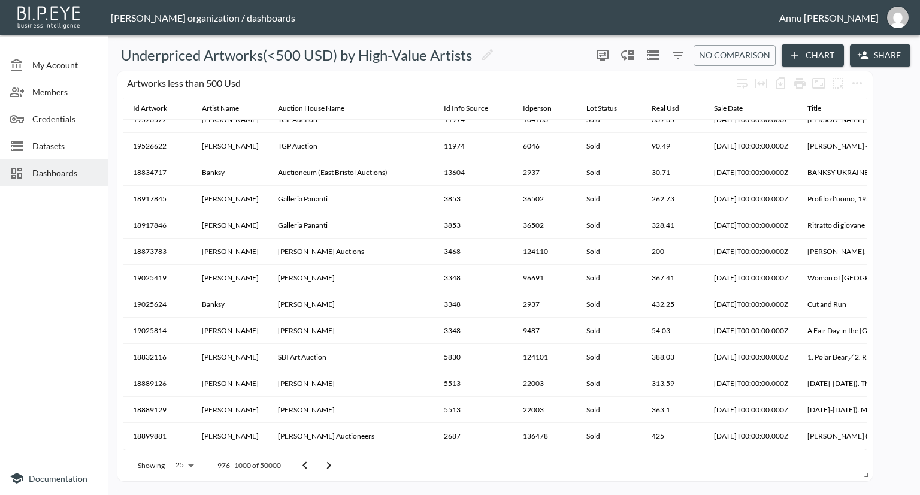
click at [315, 460] on button "Go to previous page" at bounding box center [305, 466] width 24 height 24
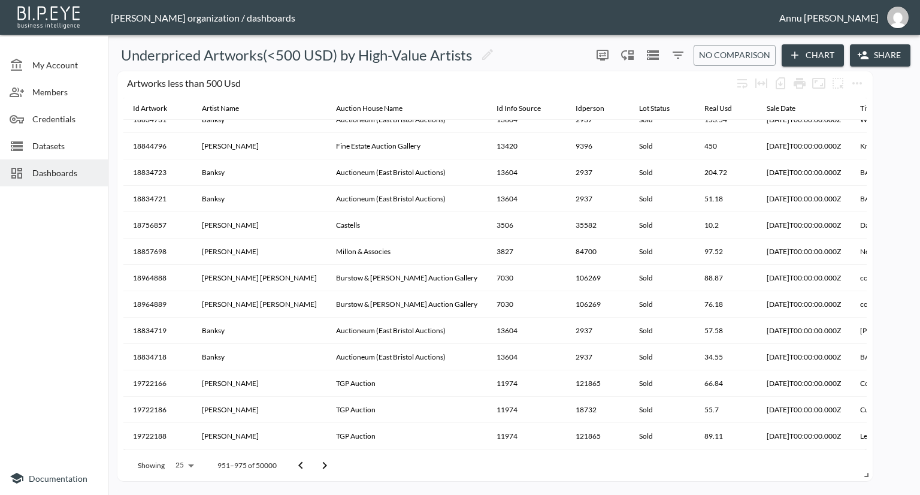
click at [315, 460] on button "Go to next page" at bounding box center [325, 466] width 24 height 24
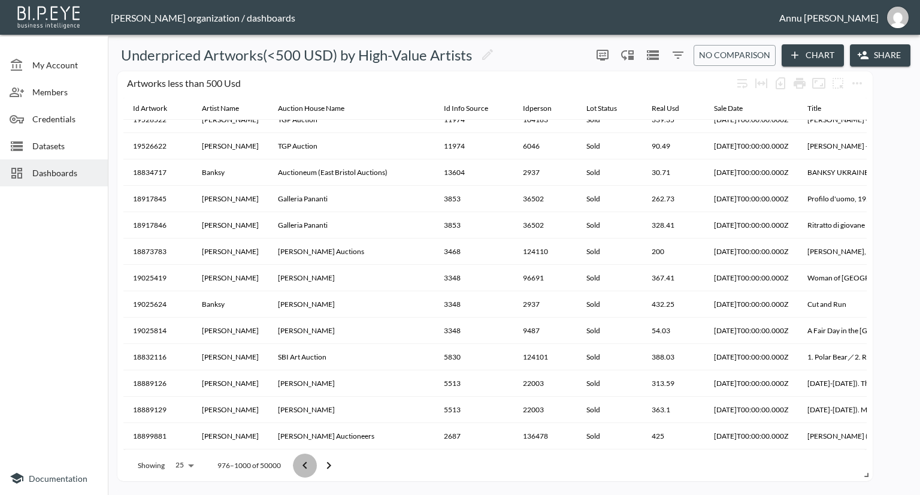
click at [315, 460] on button "Go to previous page" at bounding box center [305, 466] width 24 height 24
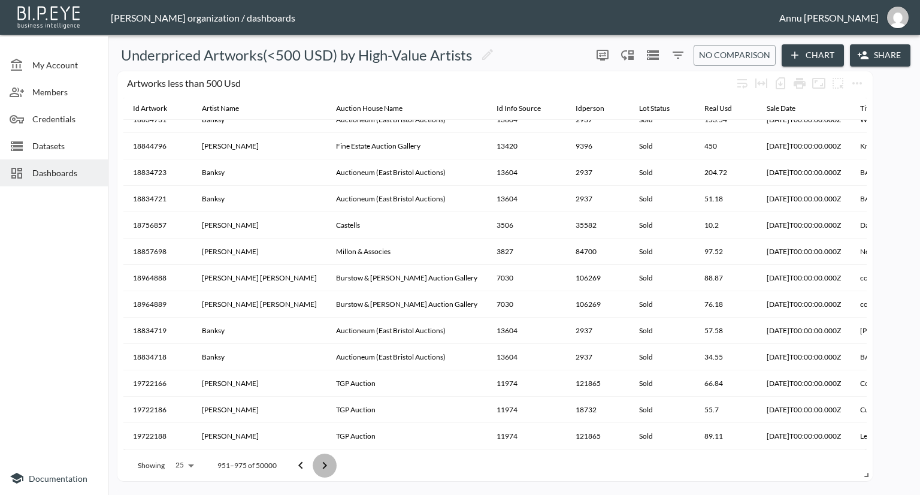
click at [315, 460] on button "Go to next page" at bounding box center [325, 466] width 24 height 24
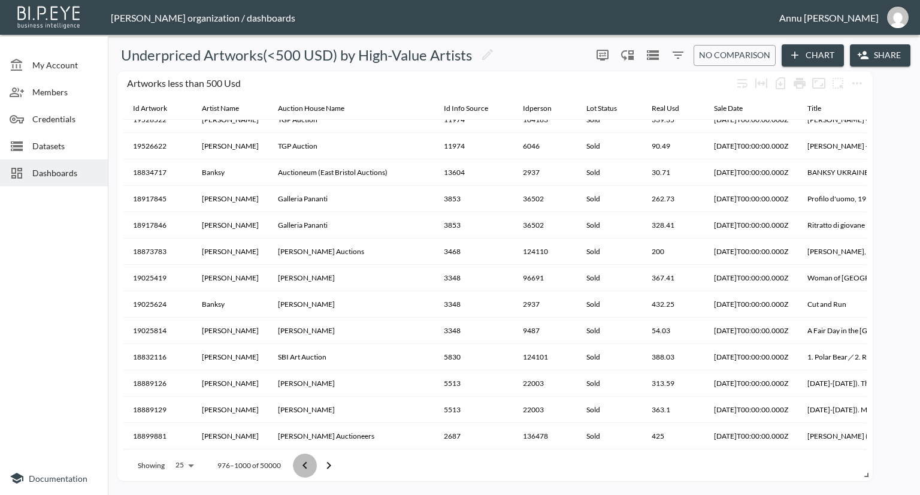
click at [315, 460] on button "Go to previous page" at bounding box center [305, 466] width 24 height 24
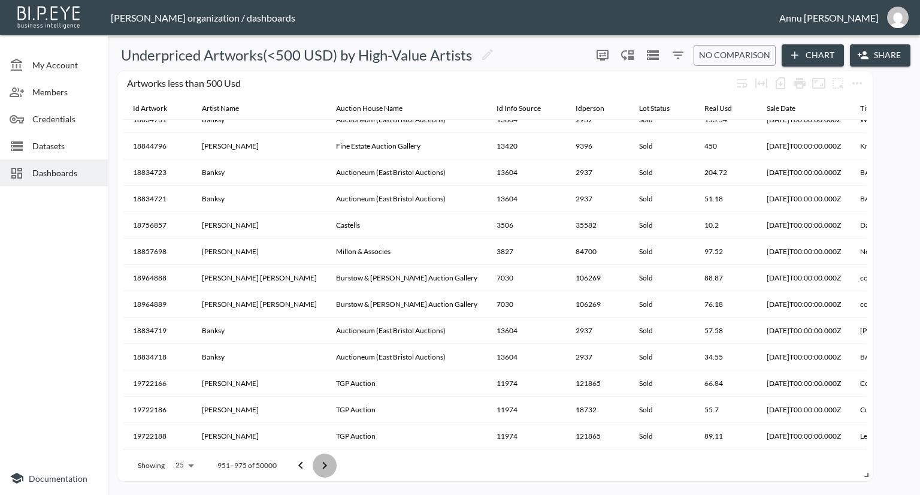
click at [315, 460] on button "Go to next page" at bounding box center [325, 466] width 24 height 24
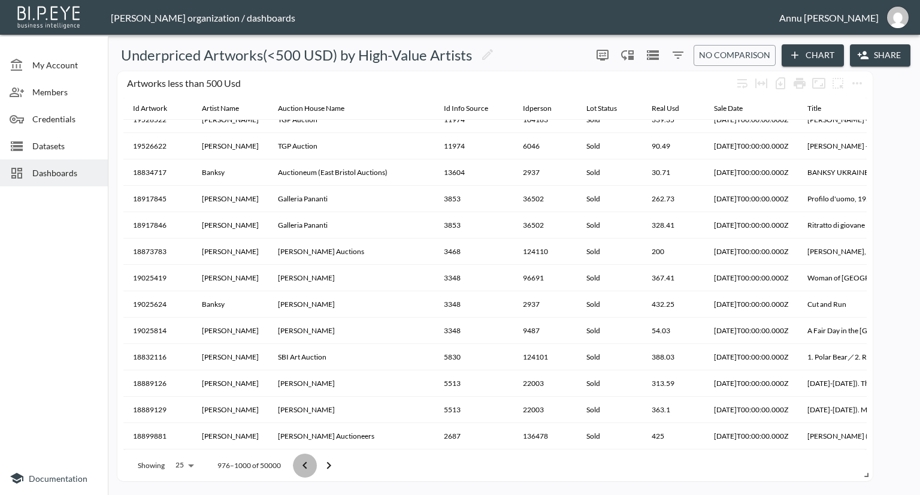
click at [315, 460] on button "Go to previous page" at bounding box center [305, 466] width 24 height 24
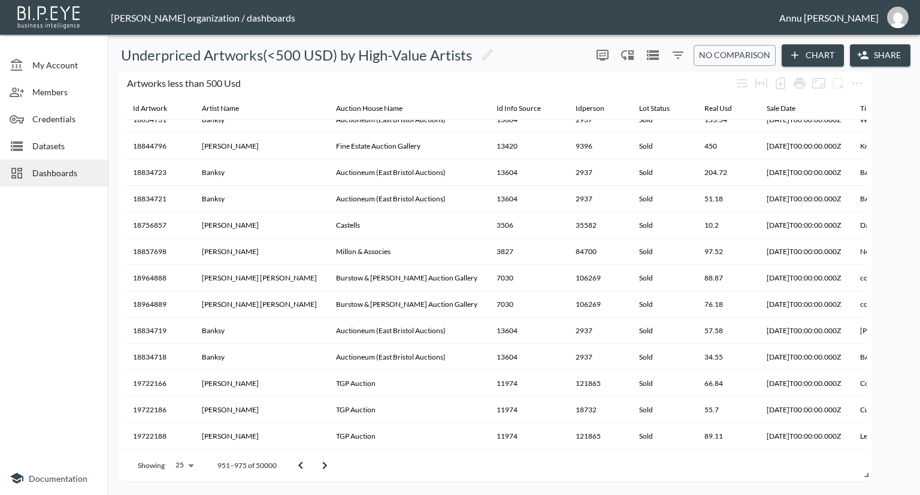
click at [315, 460] on button "Go to next page" at bounding box center [325, 466] width 24 height 24
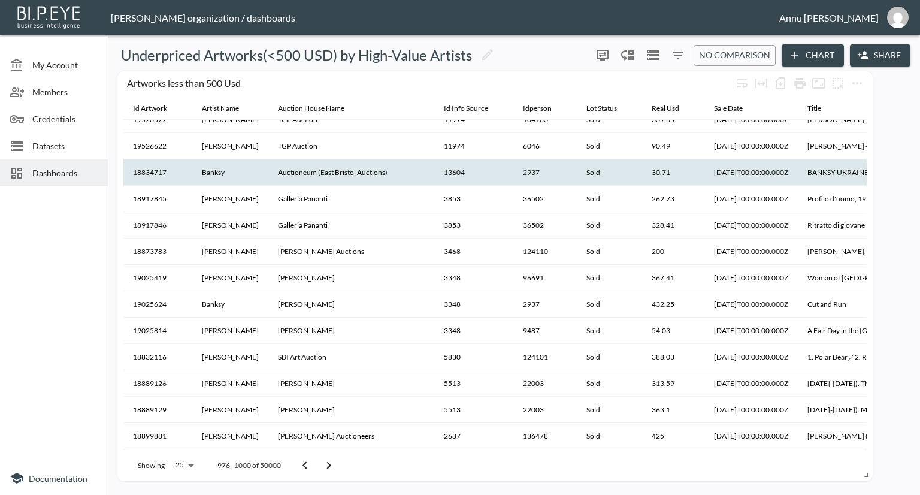
scroll to position [96, 0]
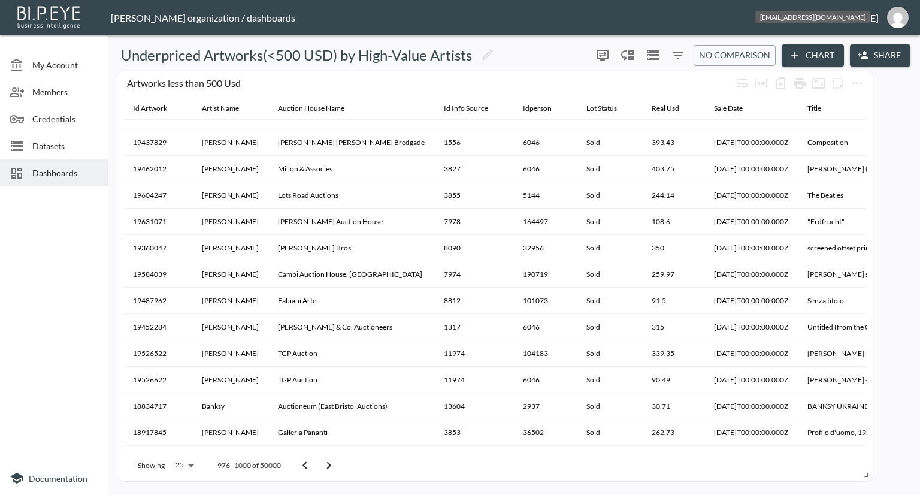
click at [898, 19] on img "annu@mutualart.com" at bounding box center [898, 18] width 22 height 22
click at [845, 71] on li "Logout" at bounding box center [867, 69] width 103 height 22
